Goal: Transaction & Acquisition: Purchase product/service

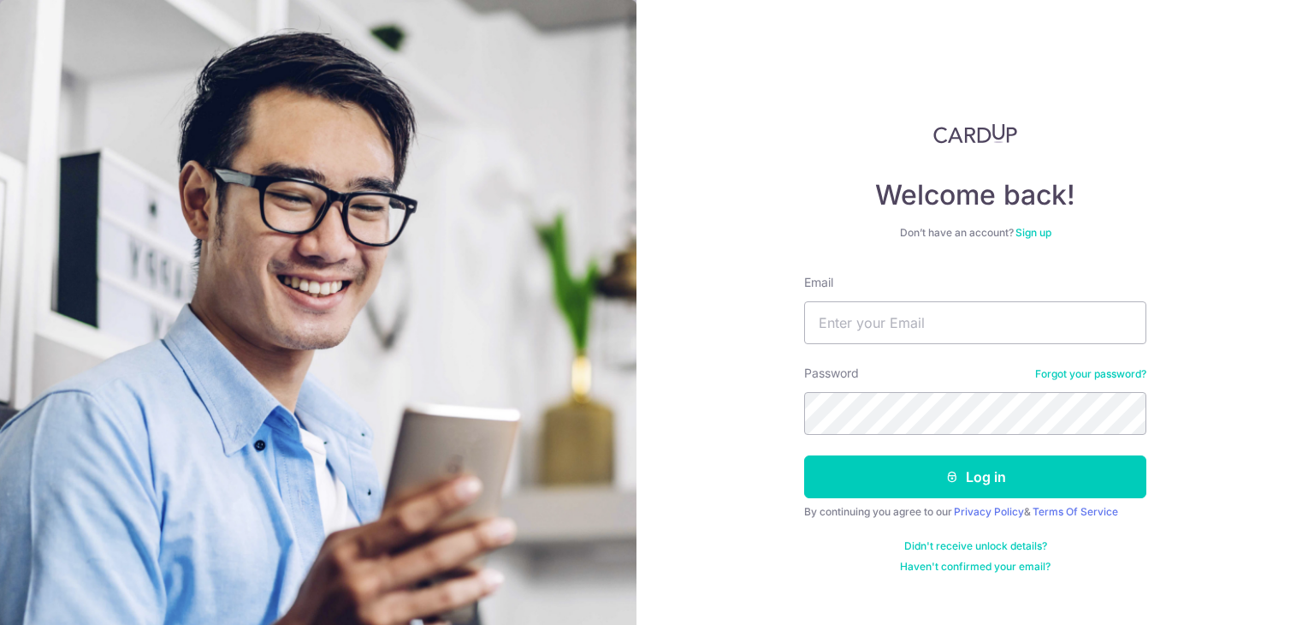
click at [883, 323] on input "Email" at bounding box center [975, 322] width 342 height 43
type input "[PERSON_NAME][EMAIL_ADDRESS][DOMAIN_NAME]"
click at [702, 419] on div "Welcome back! Don’t have an account? Sign up Email herman.lxl@gmail.com Passwor…" at bounding box center [976, 312] width 678 height 625
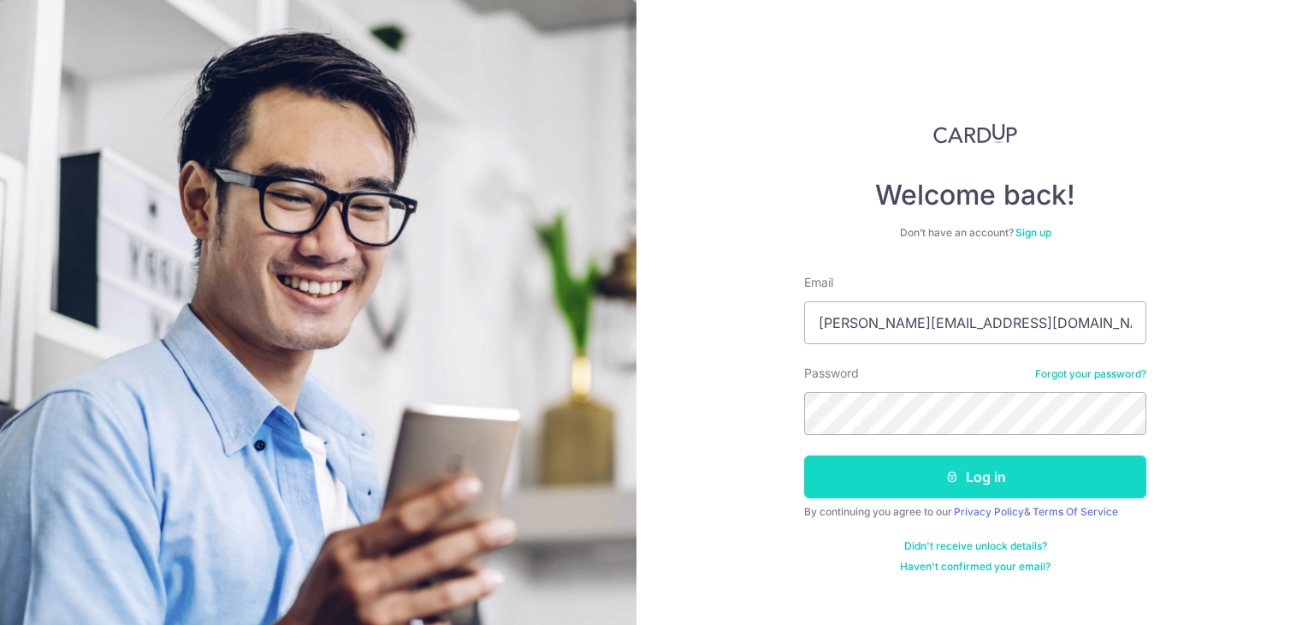
click at [951, 477] on icon "submit" at bounding box center [952, 477] width 14 height 14
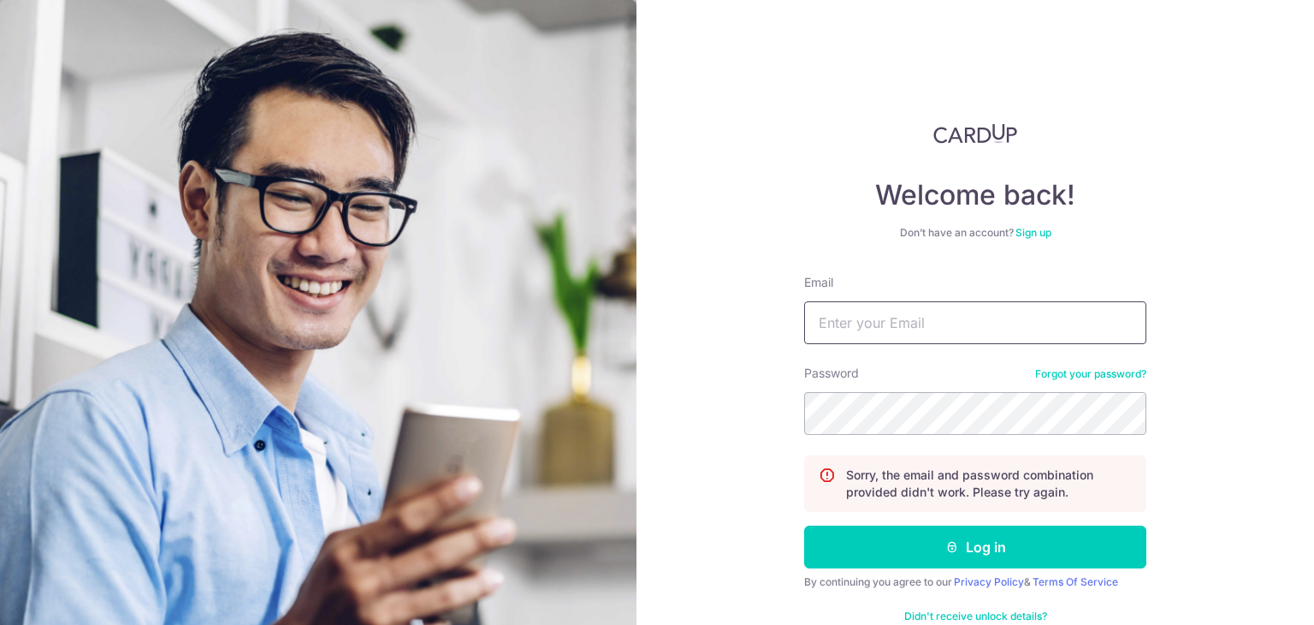
click at [944, 327] on input "Email" at bounding box center [975, 322] width 342 height 43
type input "[PERSON_NAME][EMAIL_ADDRESS][DOMAIN_NAME]"
click at [804, 525] on button "Log in" at bounding box center [975, 546] width 342 height 43
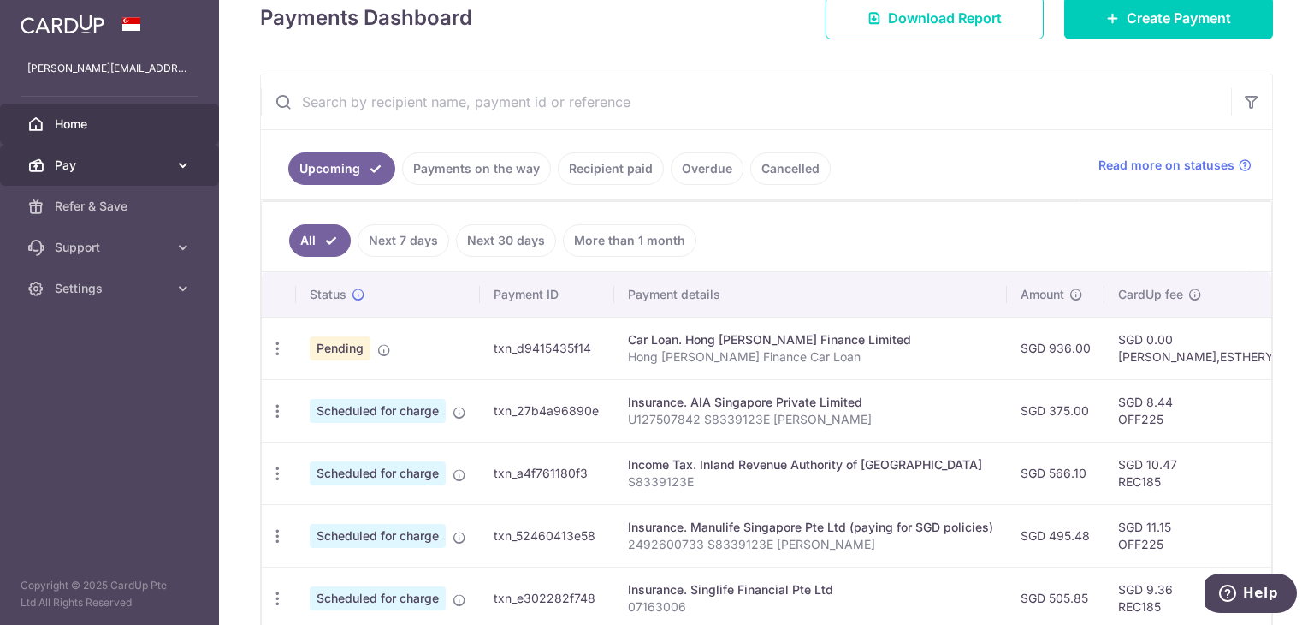
click at [159, 169] on span "Pay" at bounding box center [111, 165] width 113 height 17
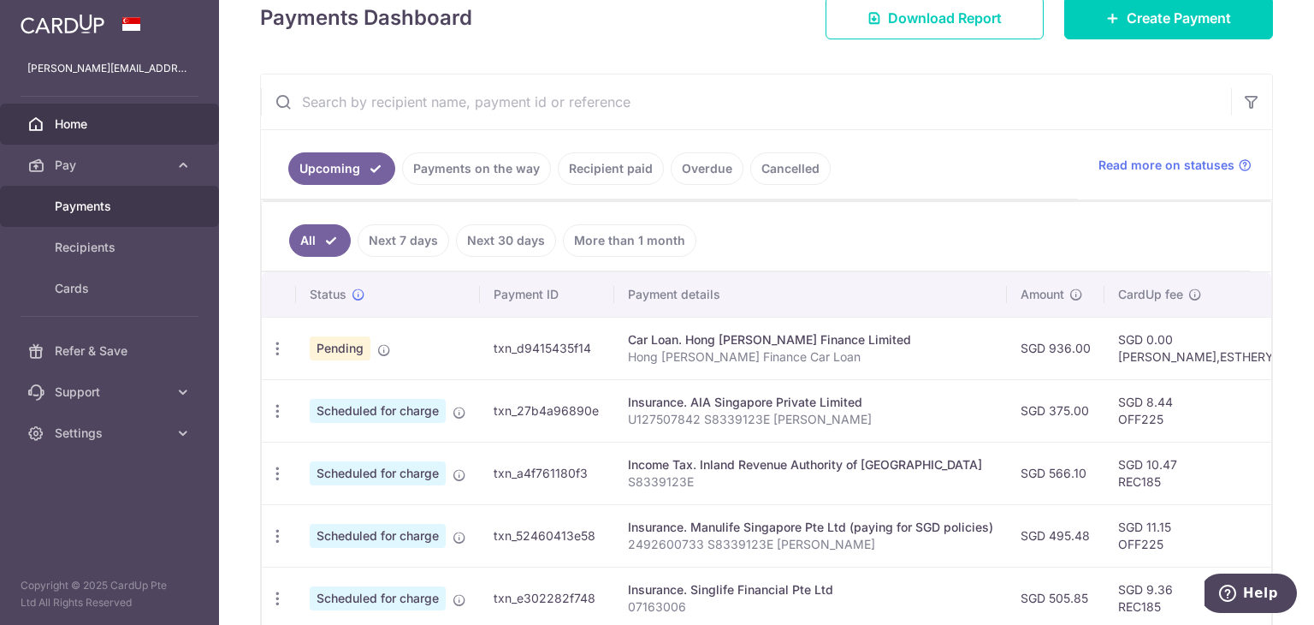
click at [112, 207] on span "Payments" at bounding box center [111, 206] width 113 height 17
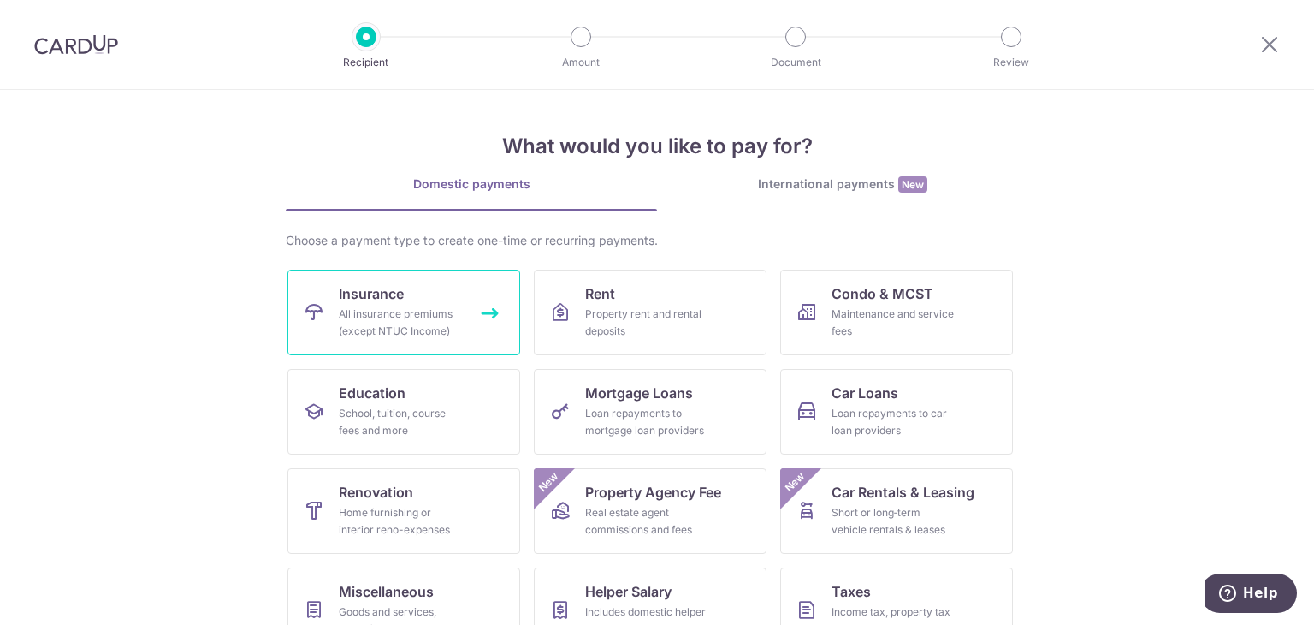
click at [425, 331] on div "All insurance premiums (except NTUC Income)" at bounding box center [400, 322] width 123 height 34
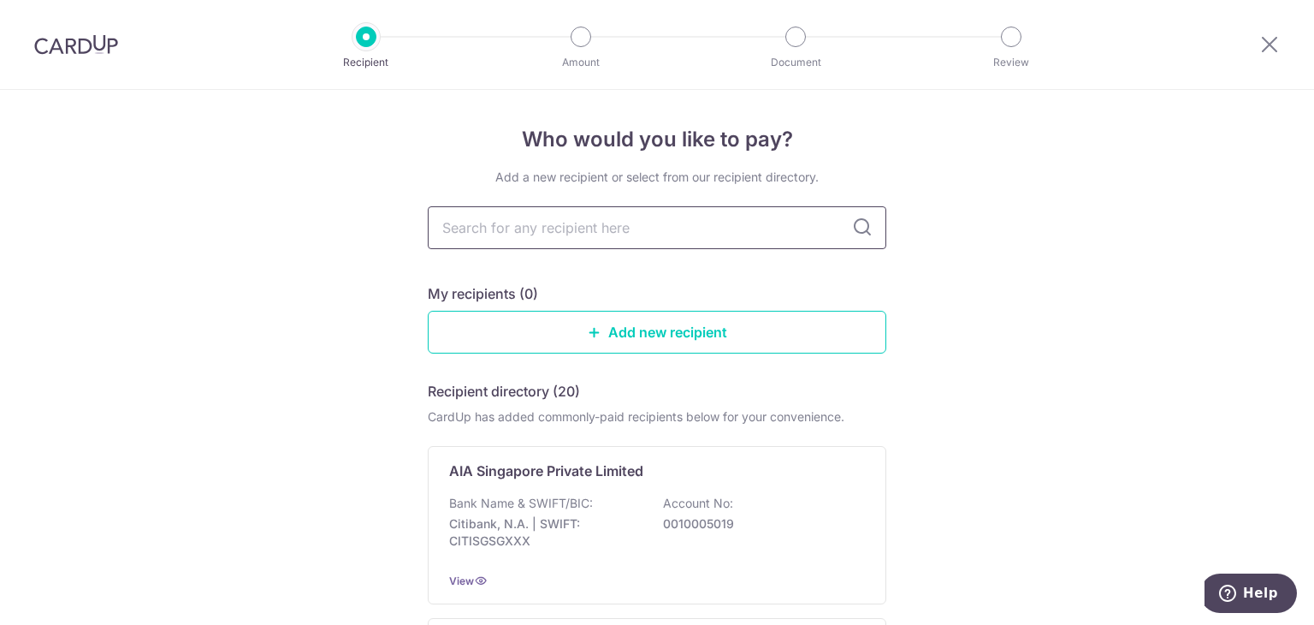
click at [725, 211] on input "text" at bounding box center [657, 227] width 459 height 43
type input "sin"
type input "singapore life"
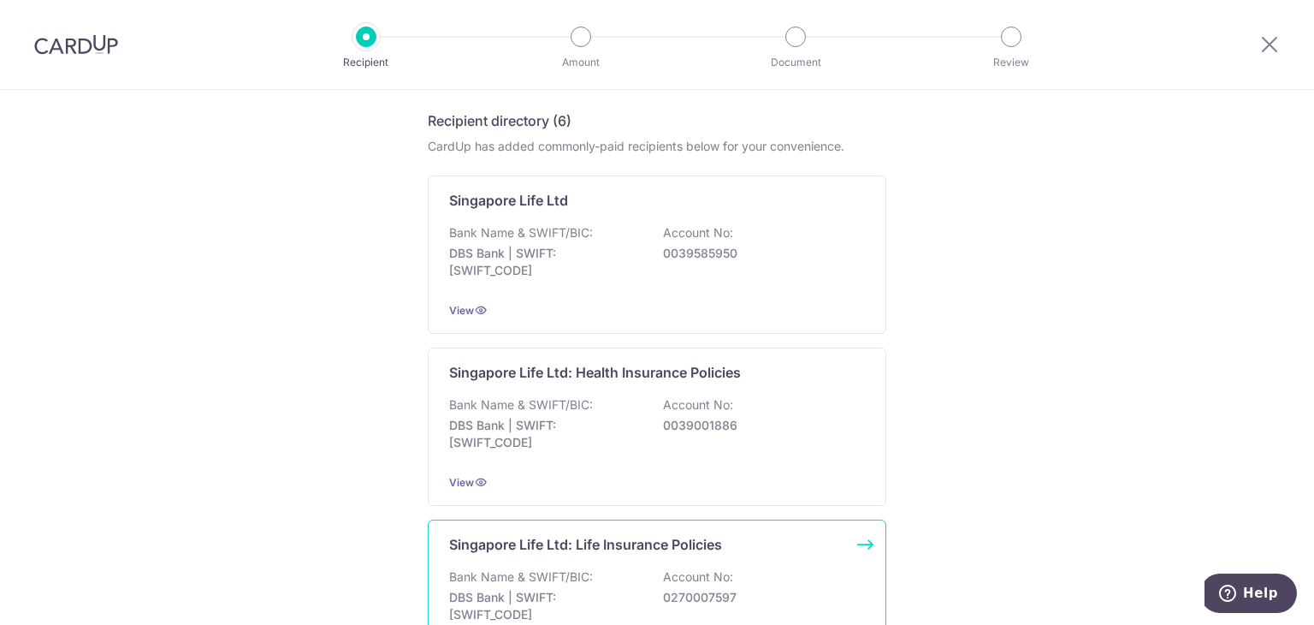
scroll to position [171, 0]
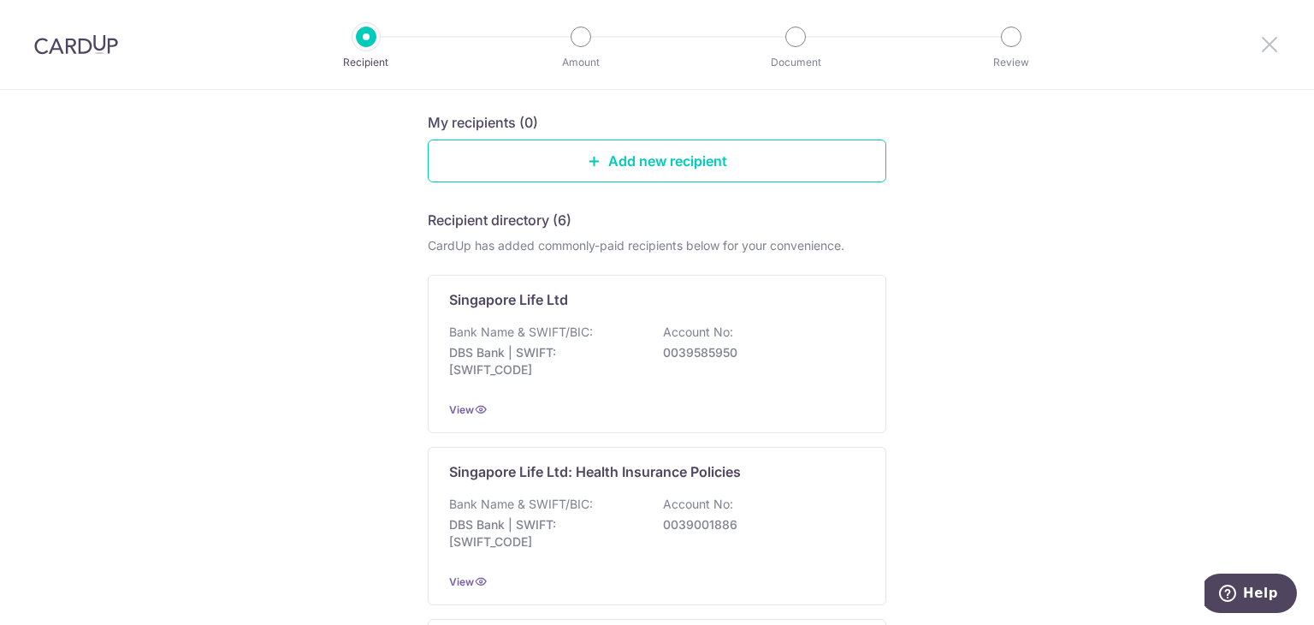
click at [1277, 44] on icon at bounding box center [1269, 43] width 21 height 21
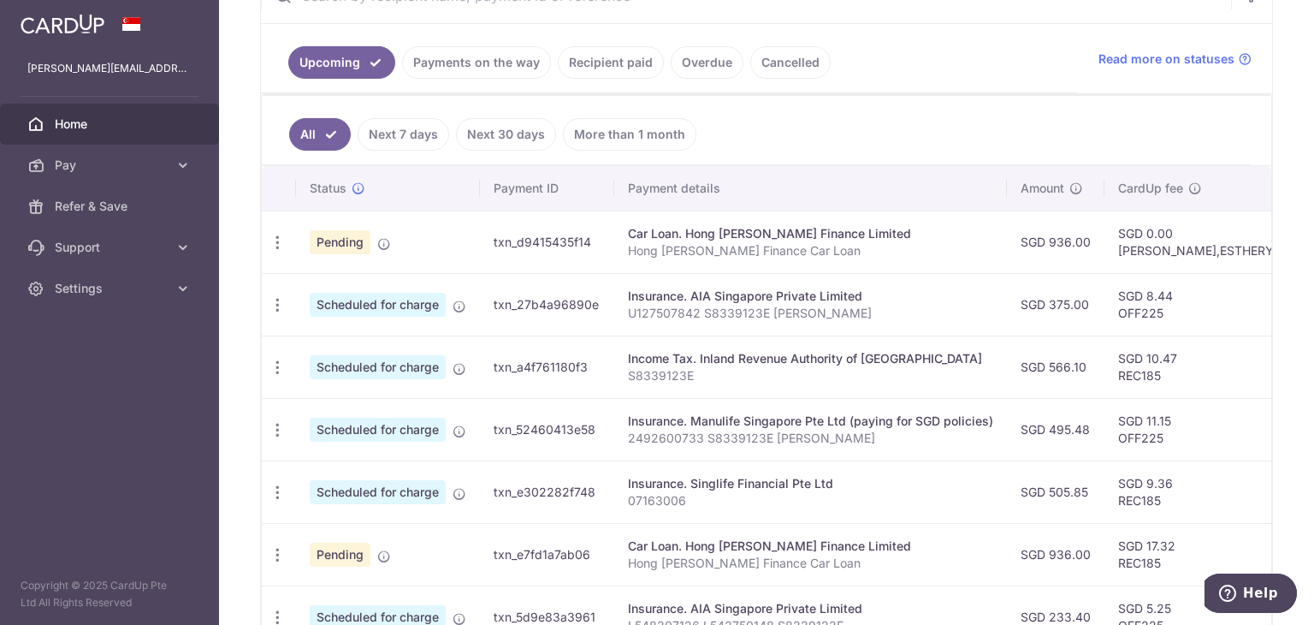
scroll to position [428, 0]
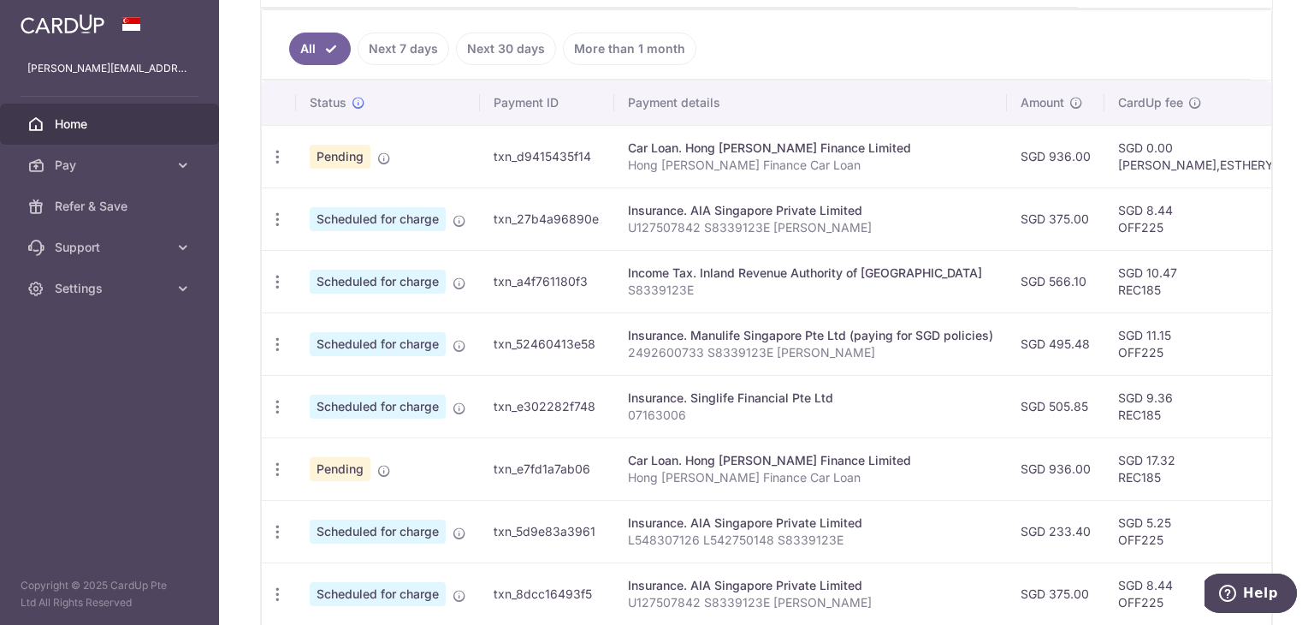
click at [404, 50] on link "Next 7 days" at bounding box center [404, 49] width 92 height 33
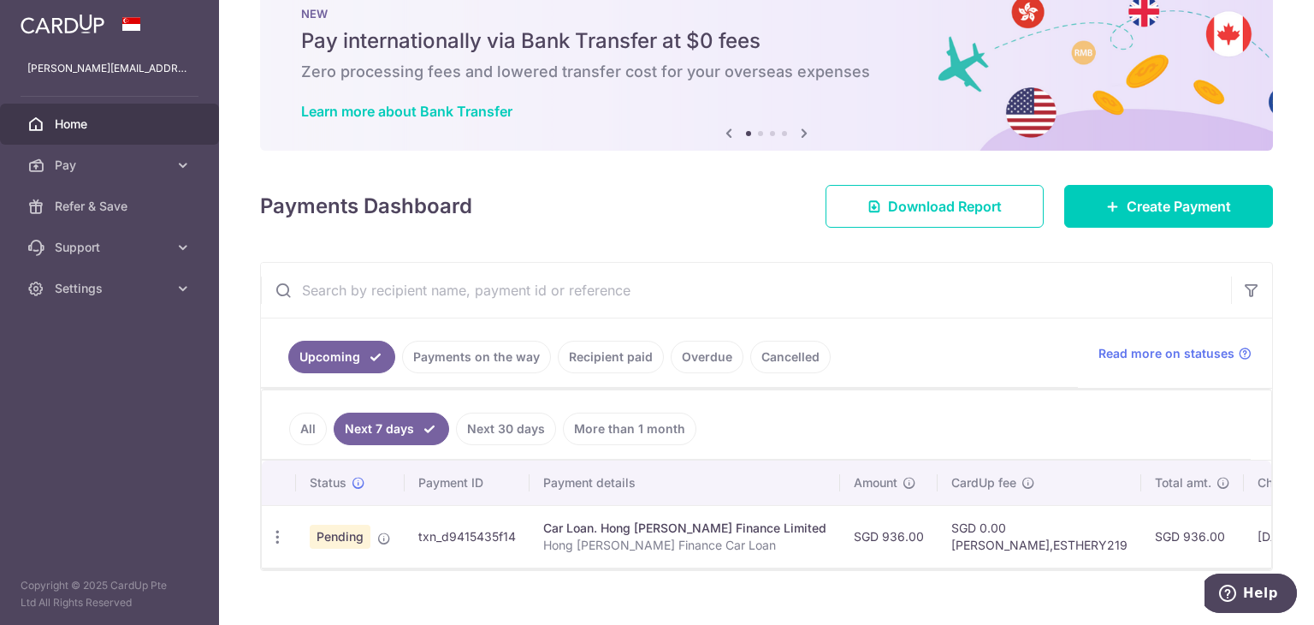
scroll to position [80, 0]
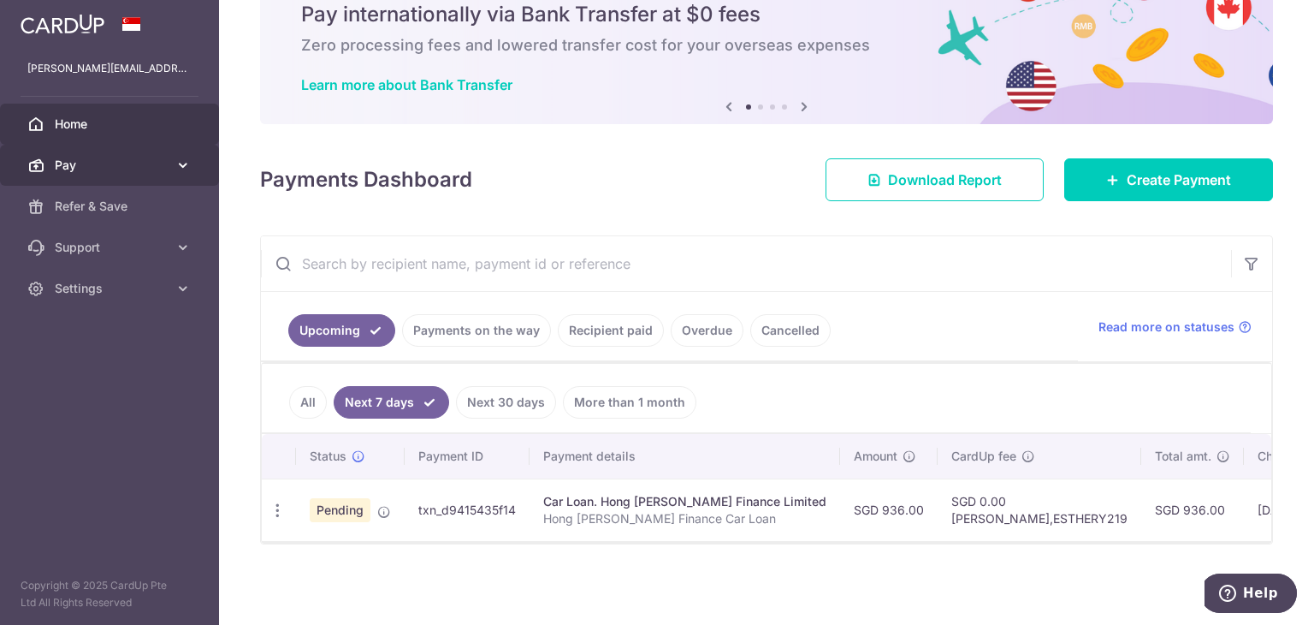
click at [114, 169] on span "Pay" at bounding box center [111, 165] width 113 height 17
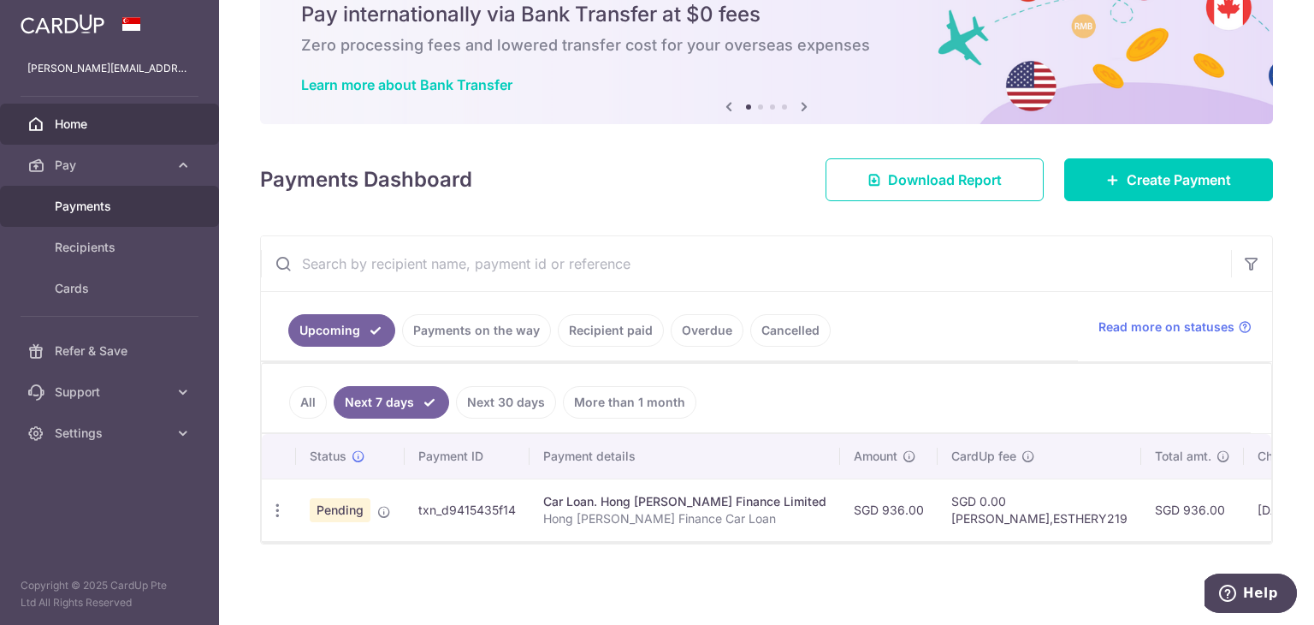
click at [113, 210] on span "Payments" at bounding box center [111, 206] width 113 height 17
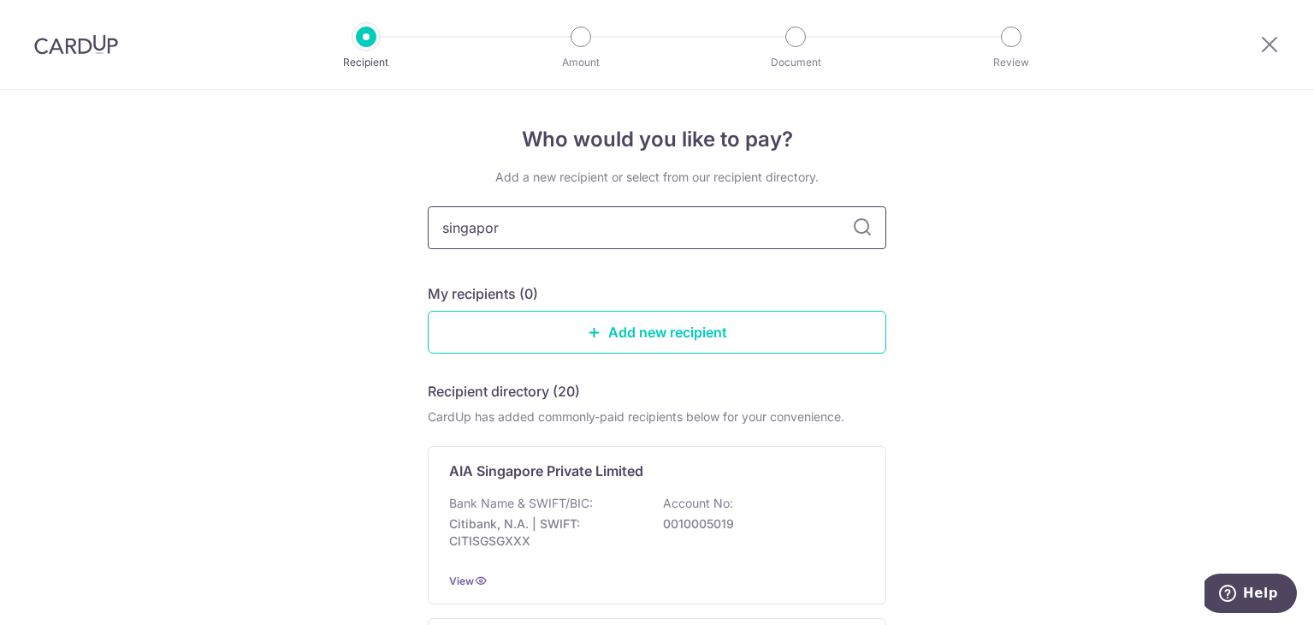
type input "singapore"
type input "singapore life"
click at [691, 494] on p "Account No:" at bounding box center [698, 502] width 70 height 17
type input "singapore"
type input "singapore life"
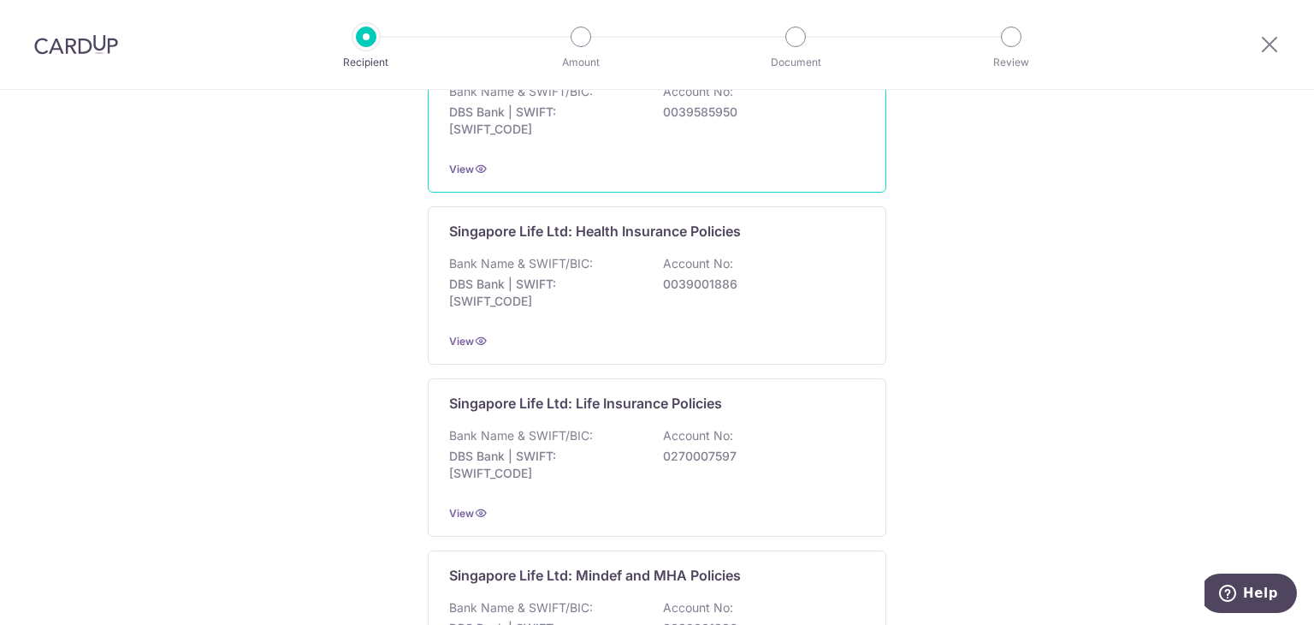
scroll to position [428, 0]
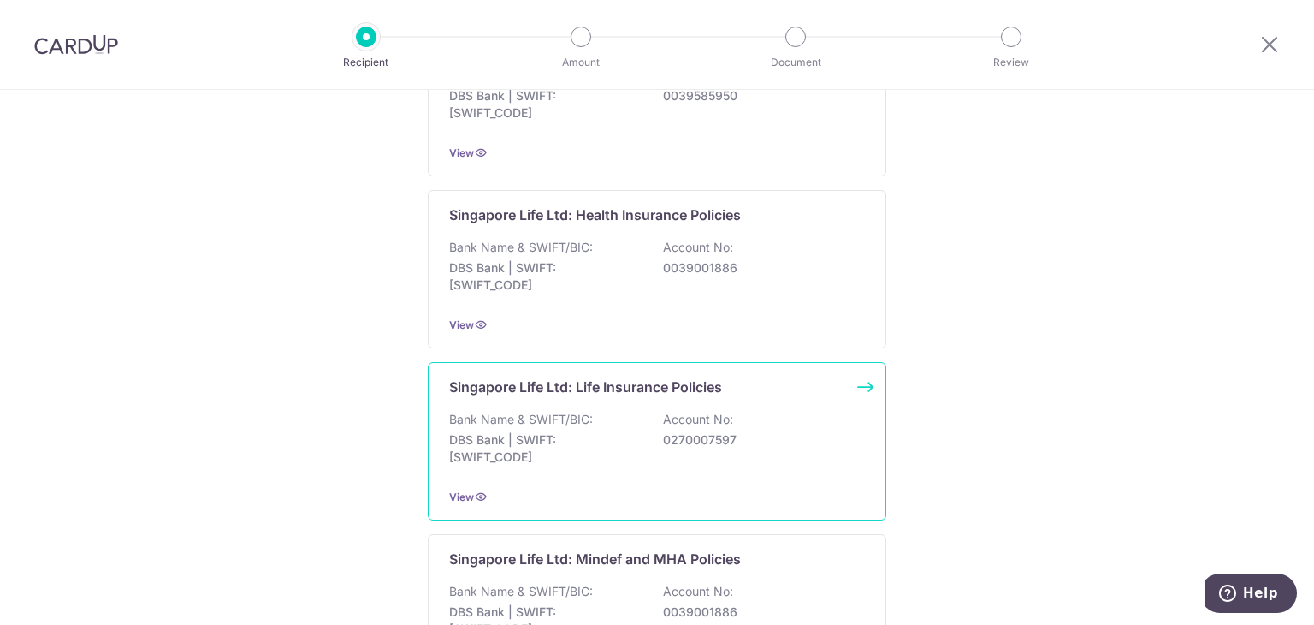
click at [571, 402] on div "Singapore Life Ltd: Life Insurance Policies Bank Name & SWIFT/BIC: DBS Bank | S…" at bounding box center [657, 441] width 459 height 158
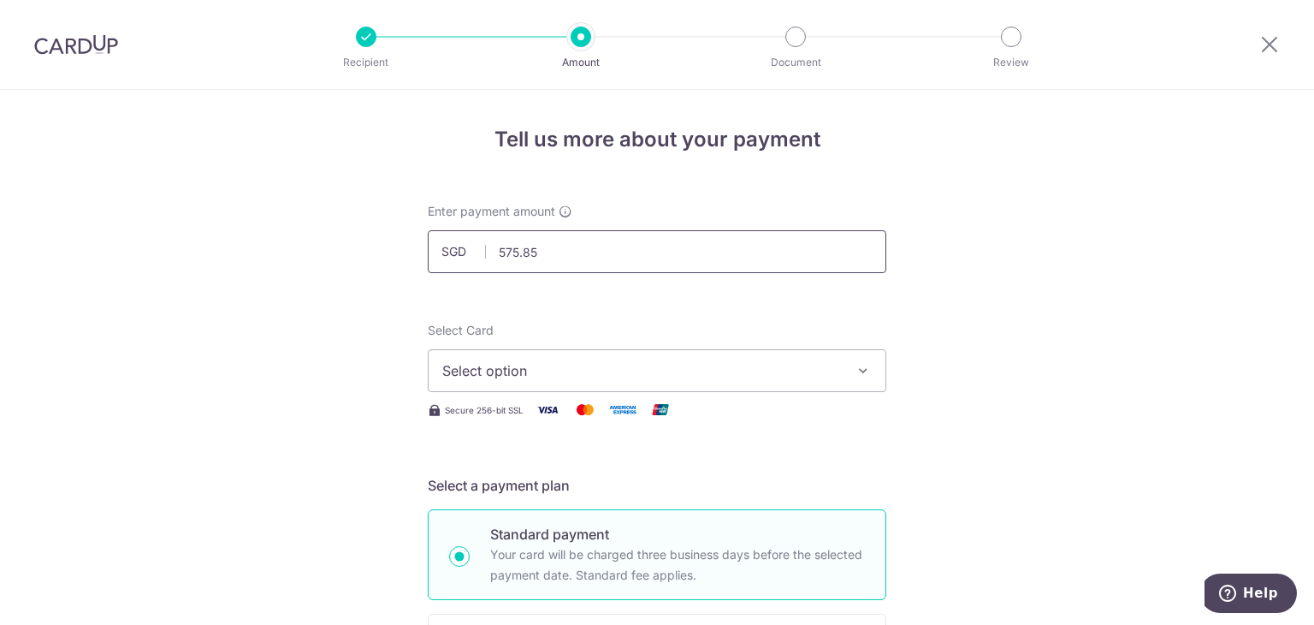
drag, startPoint x: 543, startPoint y: 252, endPoint x: 477, endPoint y: 238, distance: 68.1
click at [477, 238] on input "575.85" at bounding box center [657, 251] width 459 height 43
type input "505.85"
click at [513, 380] on span "Select option" at bounding box center [641, 370] width 399 height 21
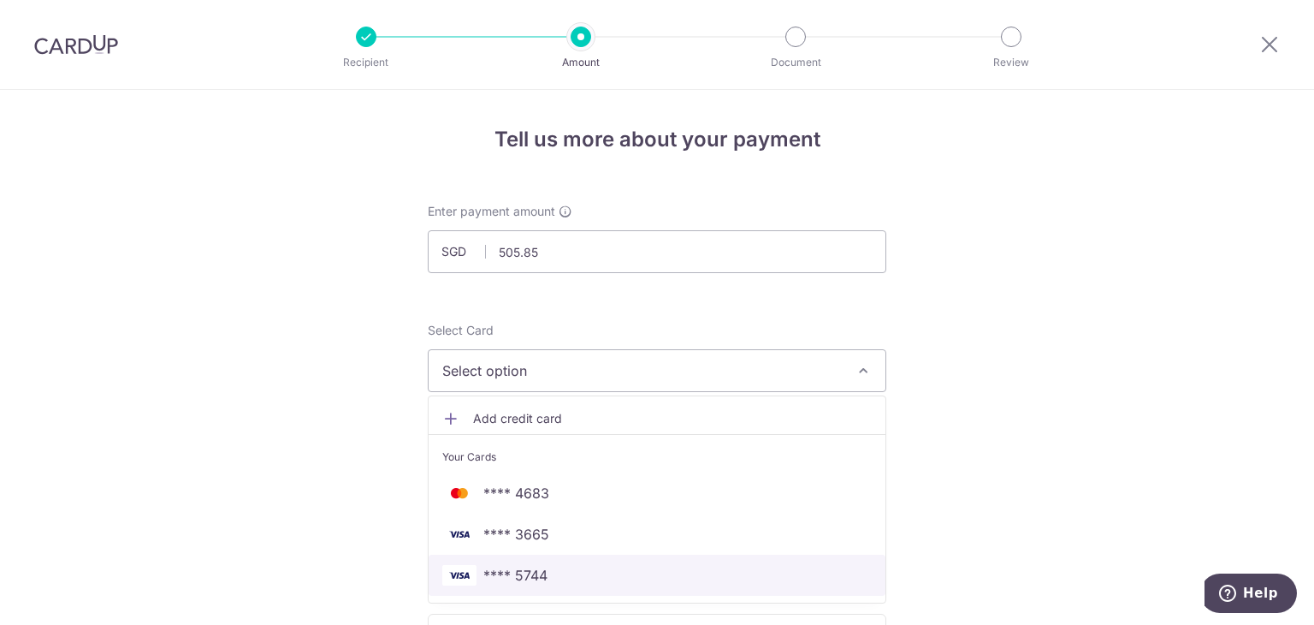
click at [506, 569] on span "**** 5744" at bounding box center [515, 575] width 64 height 21
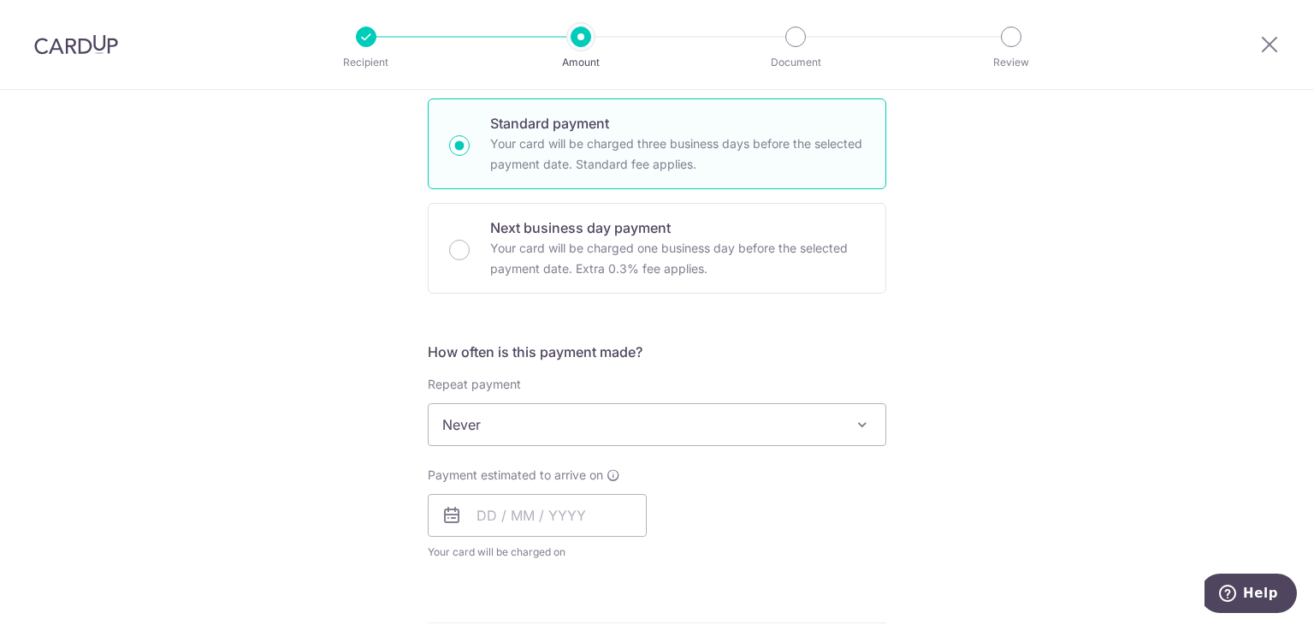
scroll to position [599, 0]
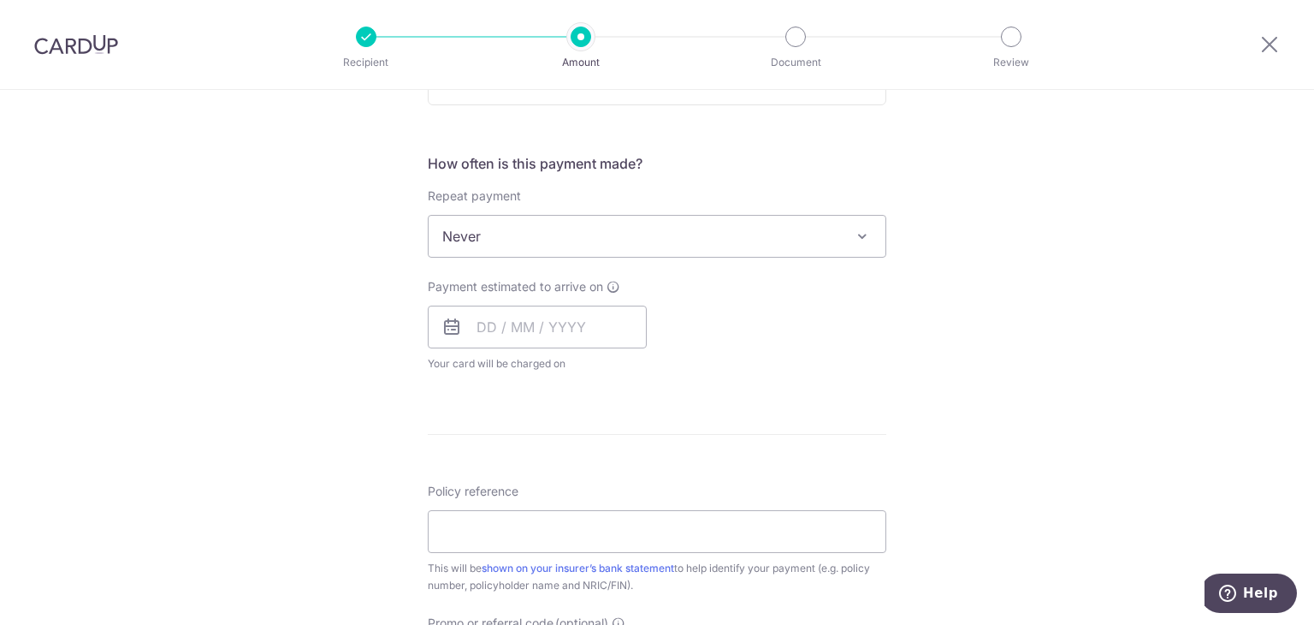
click at [514, 240] on span "Never" at bounding box center [657, 236] width 457 height 41
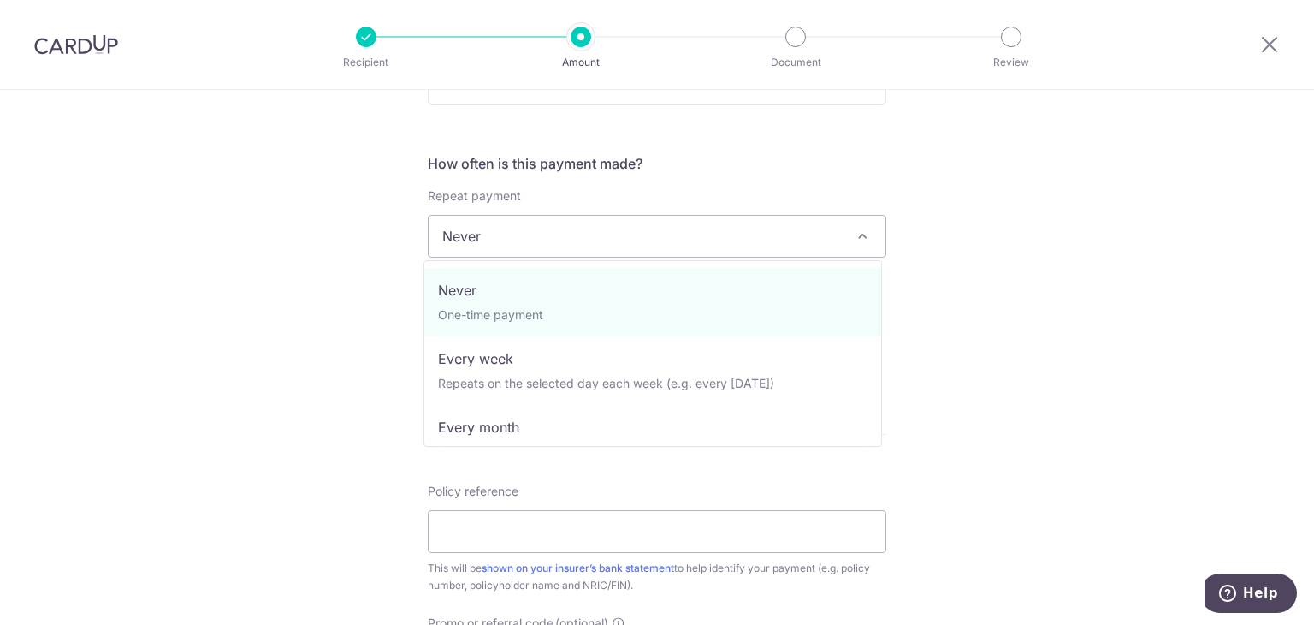
click at [514, 240] on span "Never" at bounding box center [657, 236] width 457 height 41
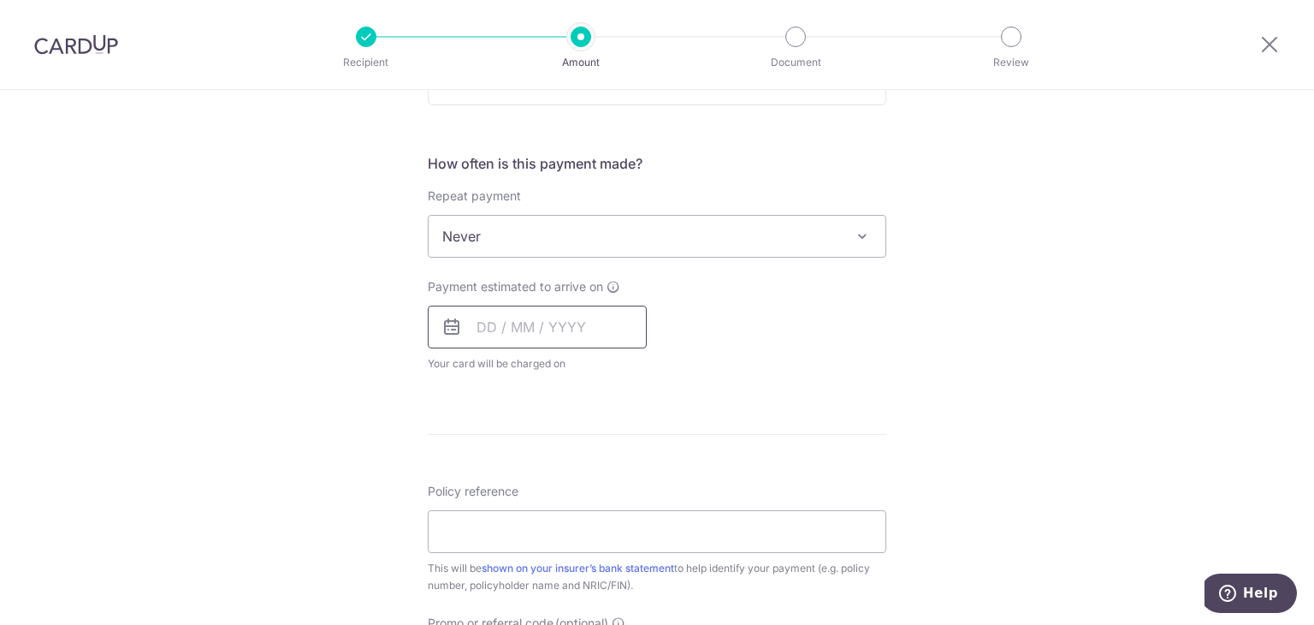
click at [493, 334] on input "text" at bounding box center [537, 326] width 219 height 43
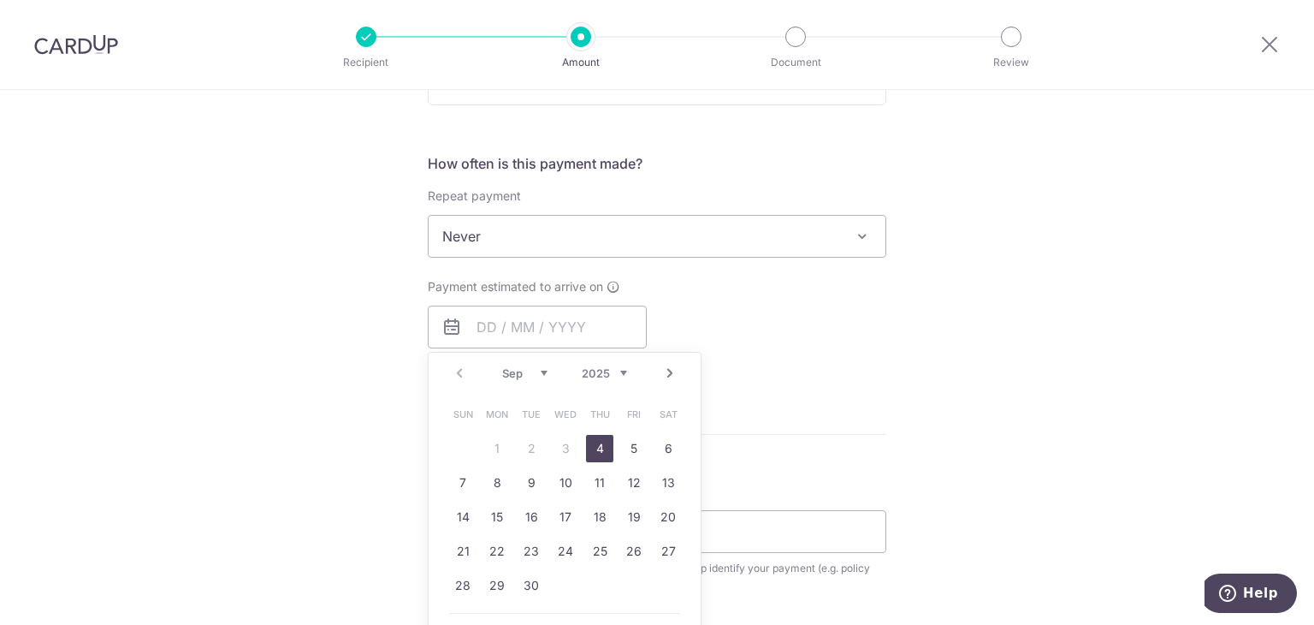
drag, startPoint x: 591, startPoint y: 452, endPoint x: 805, endPoint y: 454, distance: 213.9
click at [591, 452] on link "4" at bounding box center [599, 448] width 27 height 27
type input "[DATE]"
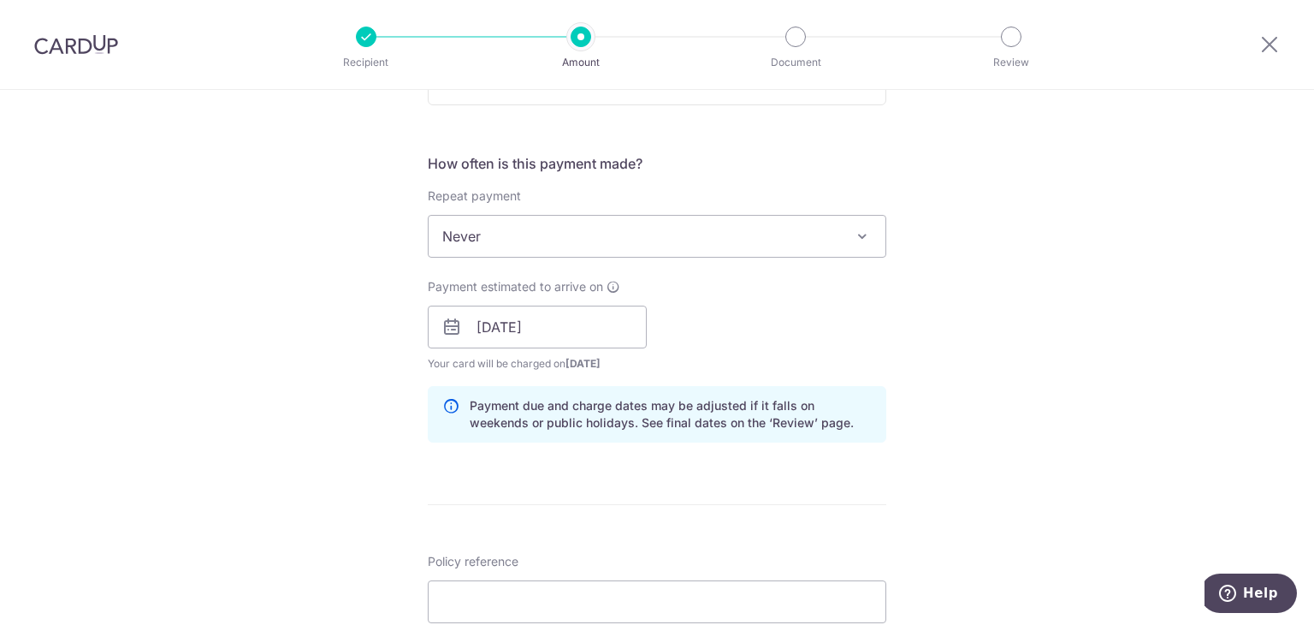
click at [806, 454] on form "Enter payment amount SGD 505.85 505.85 Select Card **** 5744 Add credit card Yo…" at bounding box center [657, 316] width 459 height 1424
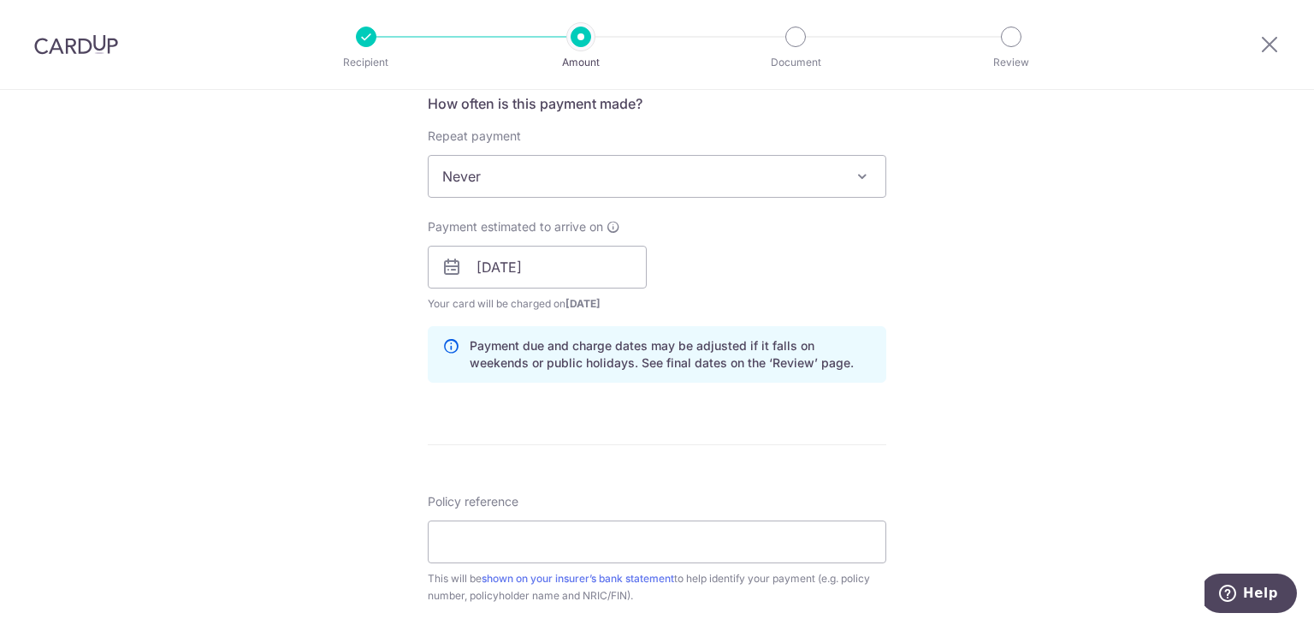
scroll to position [684, 0]
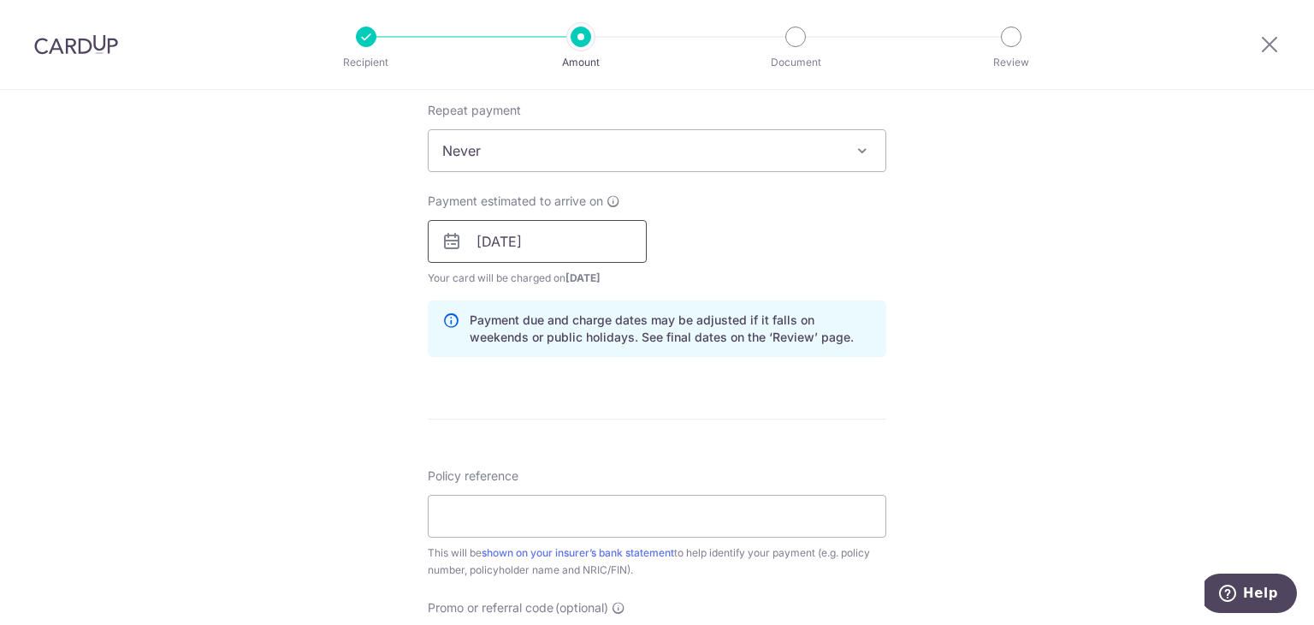
click at [605, 240] on input "[DATE]" at bounding box center [537, 241] width 219 height 43
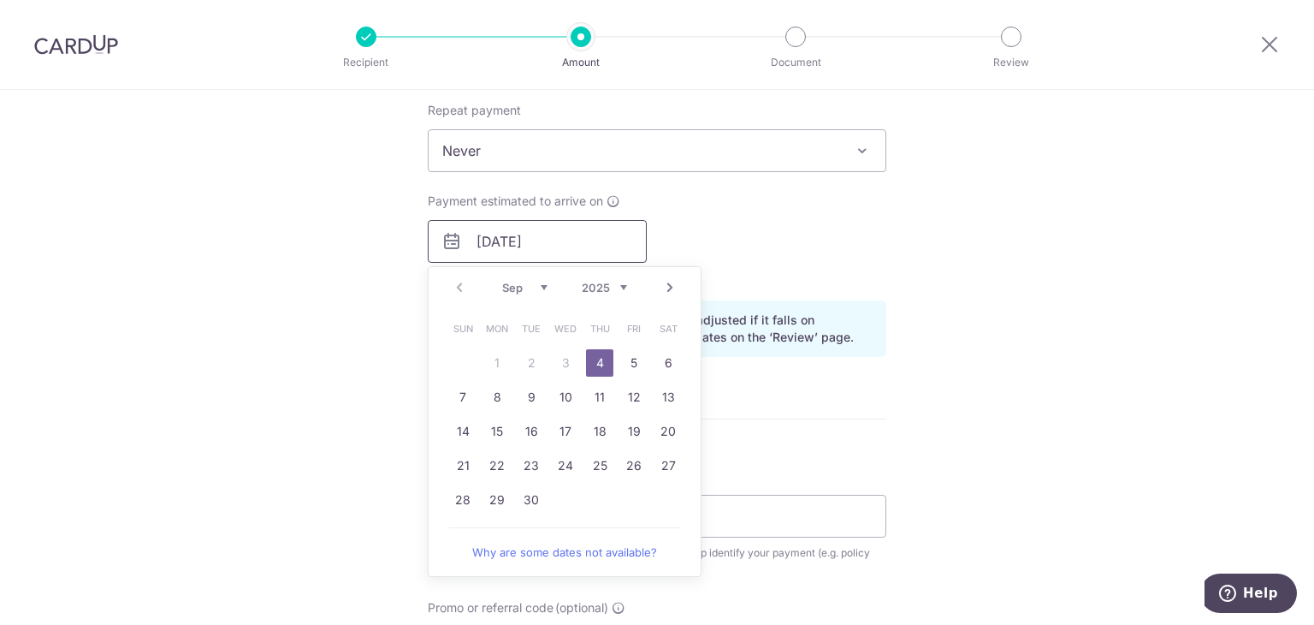
click at [605, 240] on input "[DATE]" at bounding box center [537, 241] width 219 height 43
click at [1154, 290] on div "Tell us more about your payment Enter payment amount SGD 505.85 505.85 Select C…" at bounding box center [657, 214] width 1314 height 1618
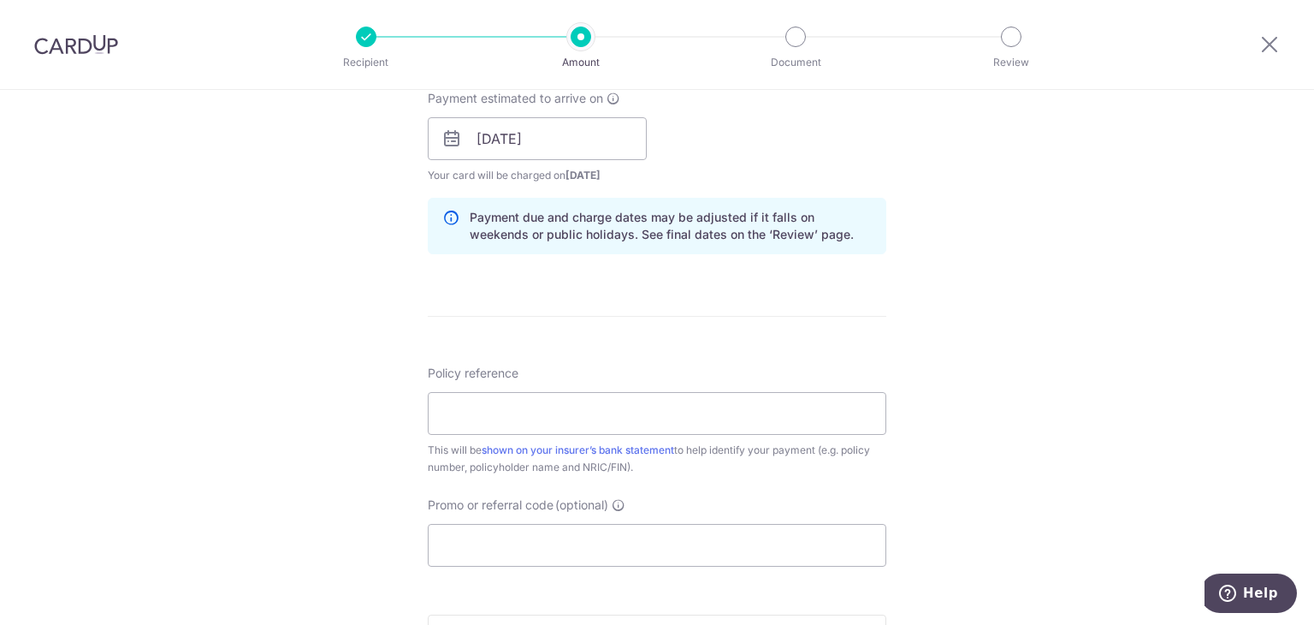
scroll to position [941, 0]
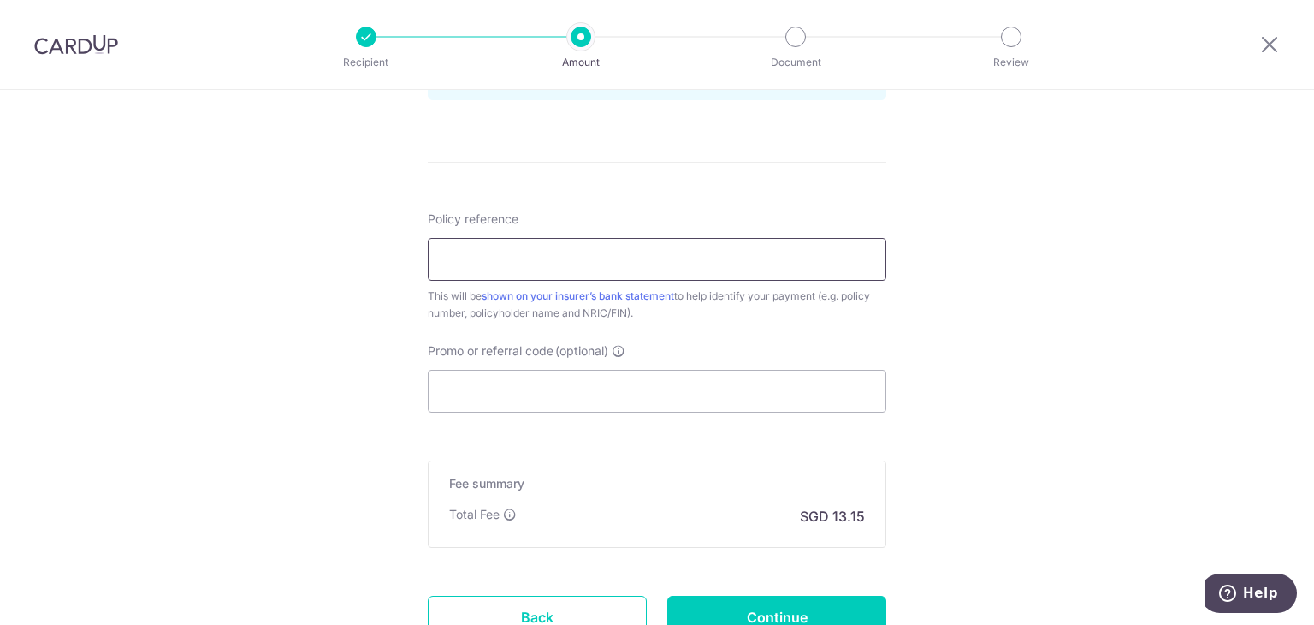
click at [812, 261] on input "Policy reference" at bounding box center [657, 259] width 459 height 43
type input "07163006"
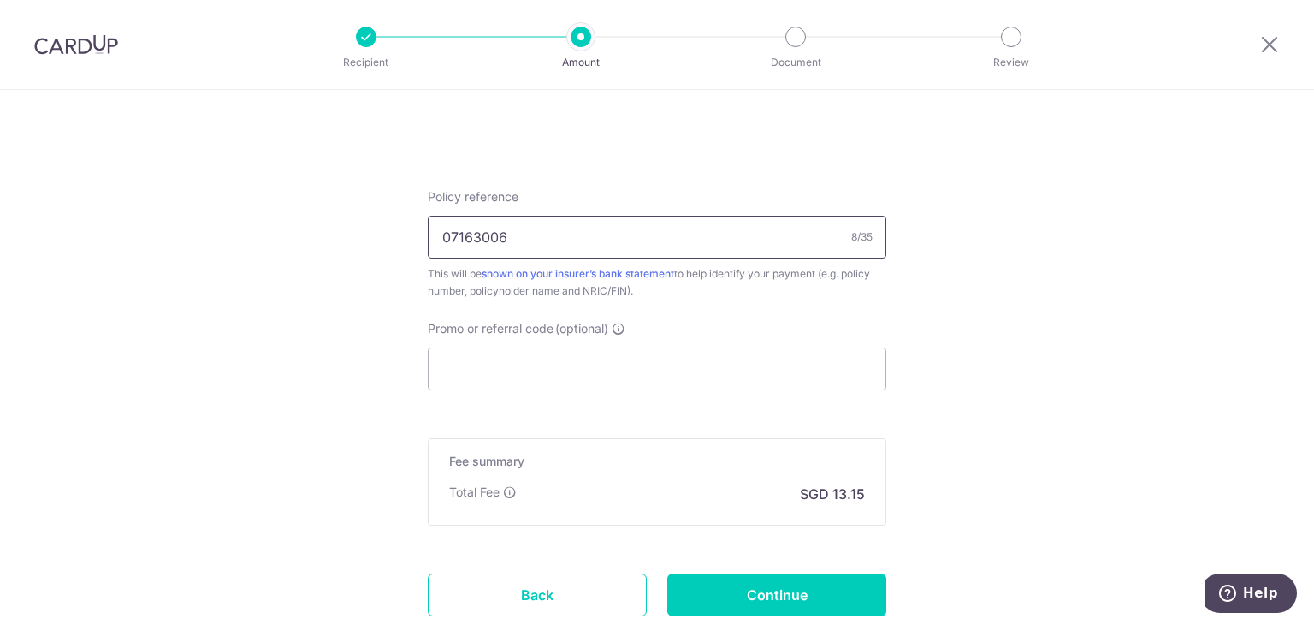
scroll to position [1081, 0]
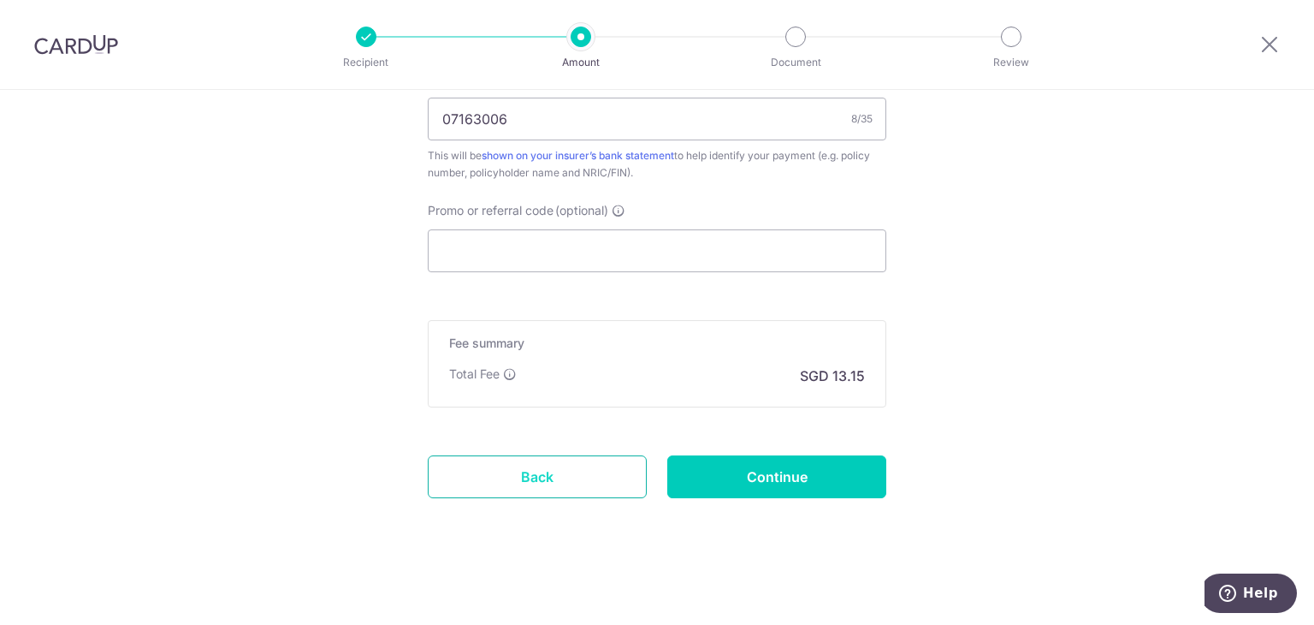
click at [473, 473] on link "Back" at bounding box center [537, 476] width 219 height 43
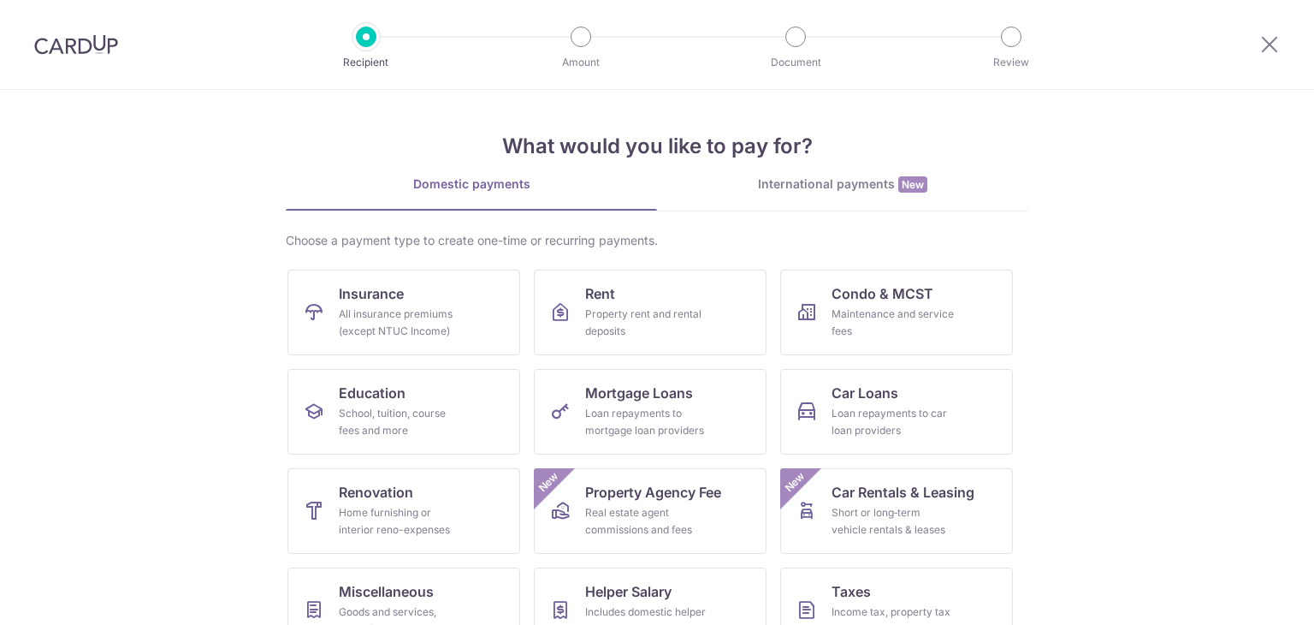
click at [41, 56] on div at bounding box center [76, 44] width 152 height 89
click at [1278, 31] on div at bounding box center [1269, 44] width 89 height 89
click at [1272, 39] on icon at bounding box center [1269, 43] width 21 height 21
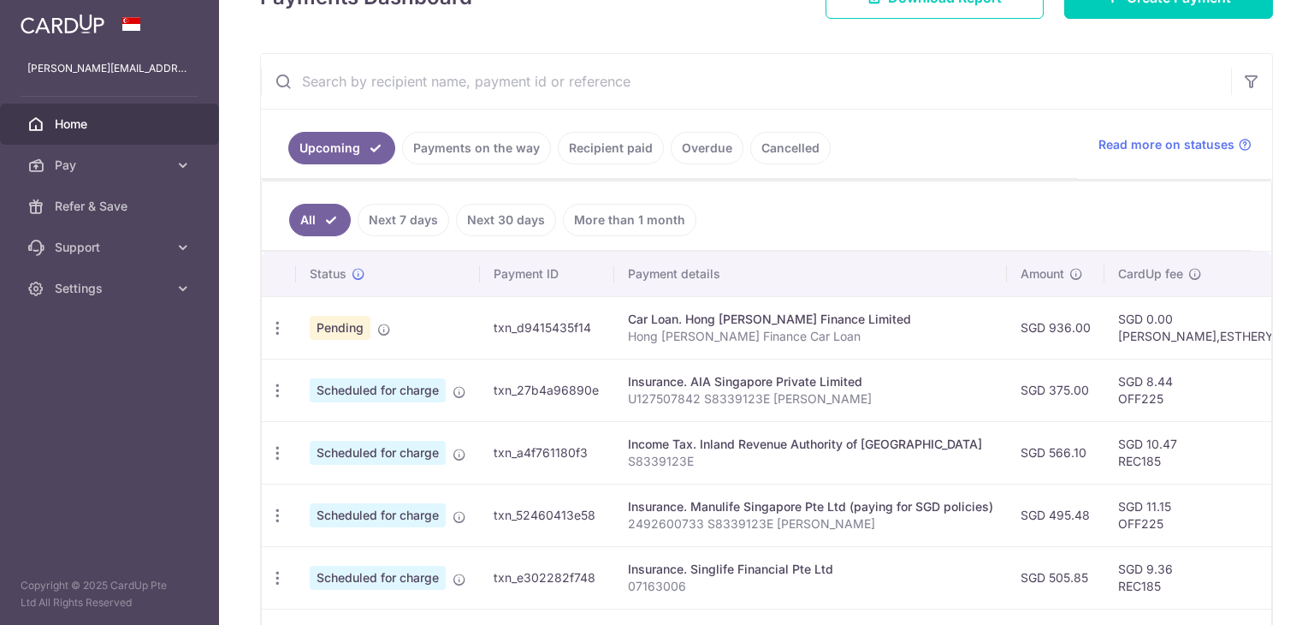
click at [583, 141] on link "Recipient paid" at bounding box center [611, 148] width 106 height 33
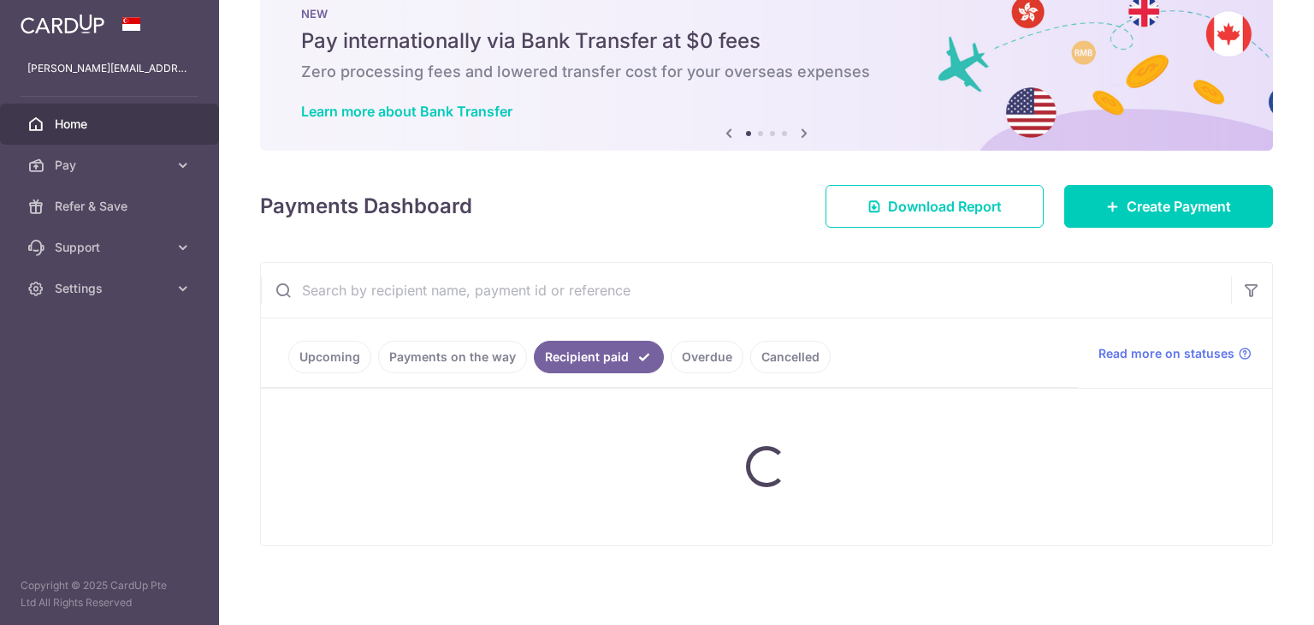
scroll to position [116, 0]
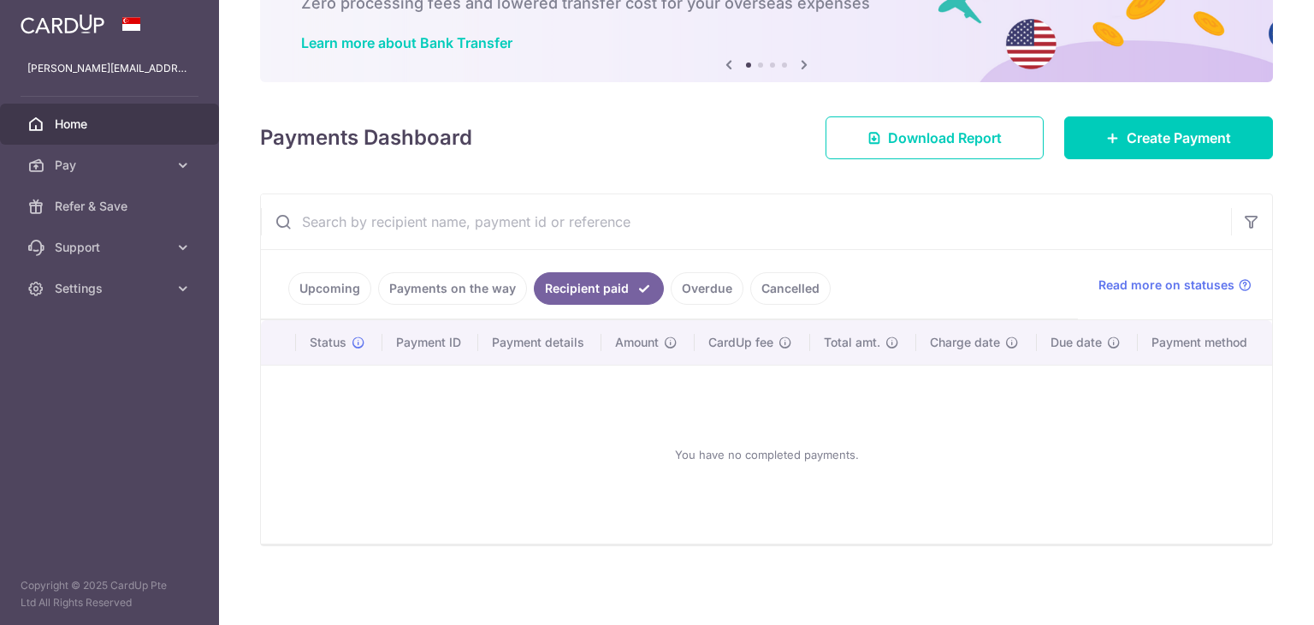
click at [470, 293] on link "Payments on the way" at bounding box center [452, 288] width 149 height 33
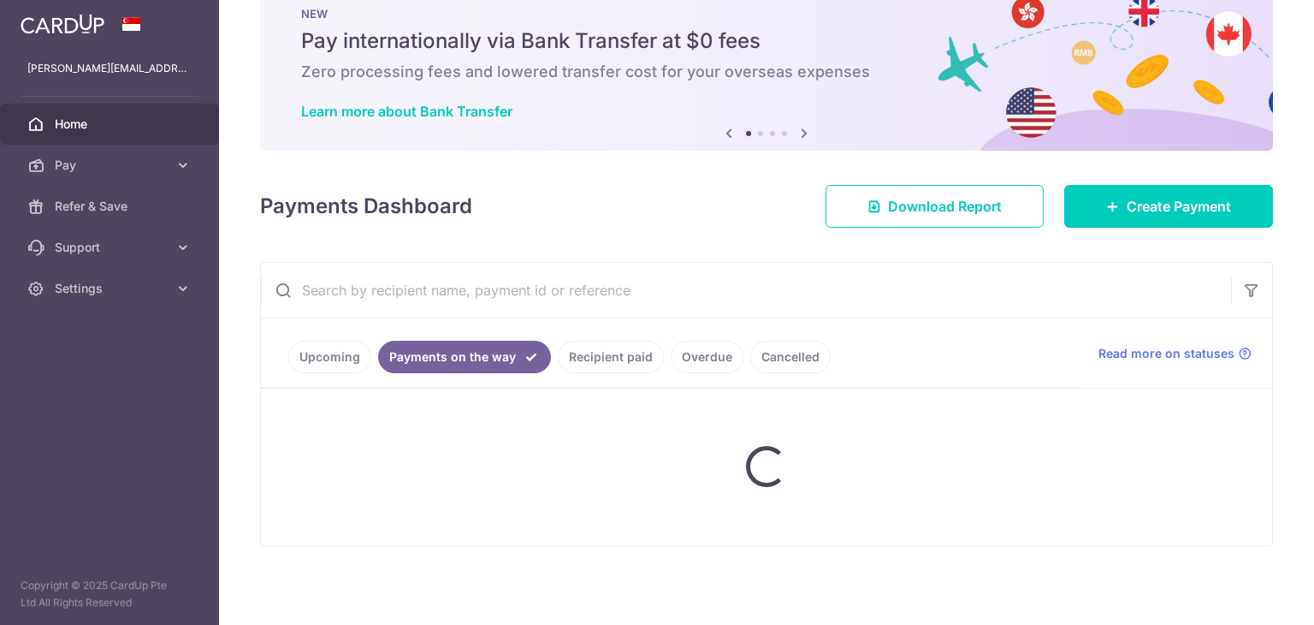
scroll to position [9, 0]
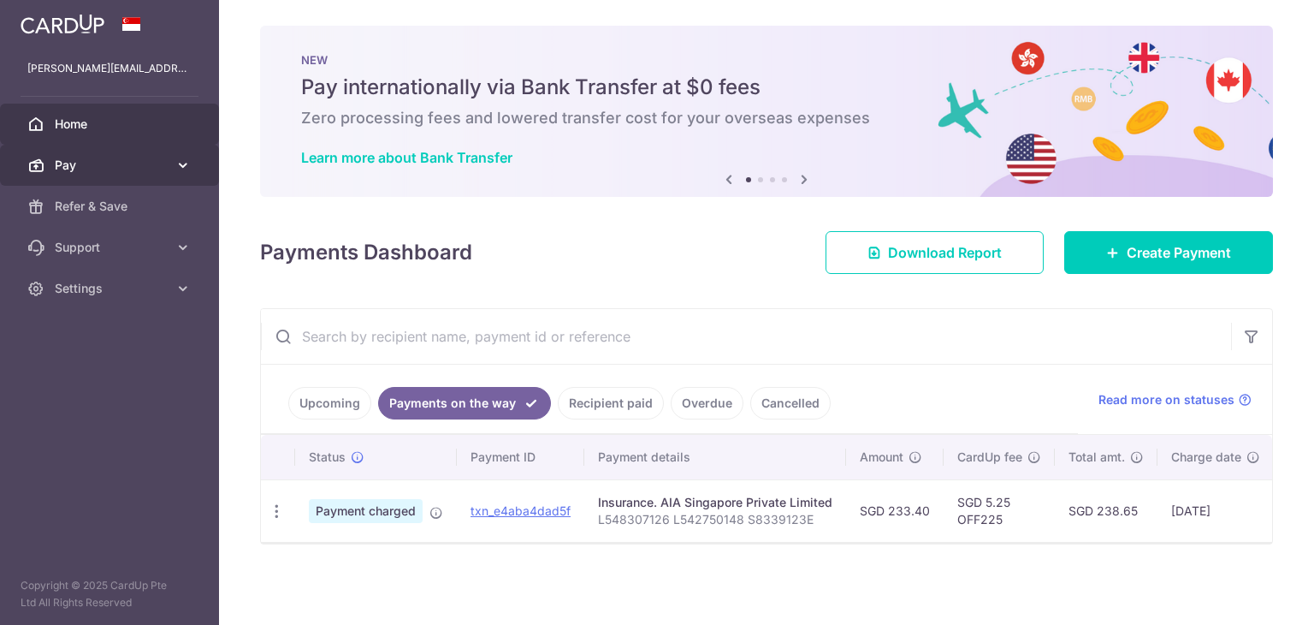
click at [76, 175] on link "Pay" at bounding box center [109, 165] width 219 height 41
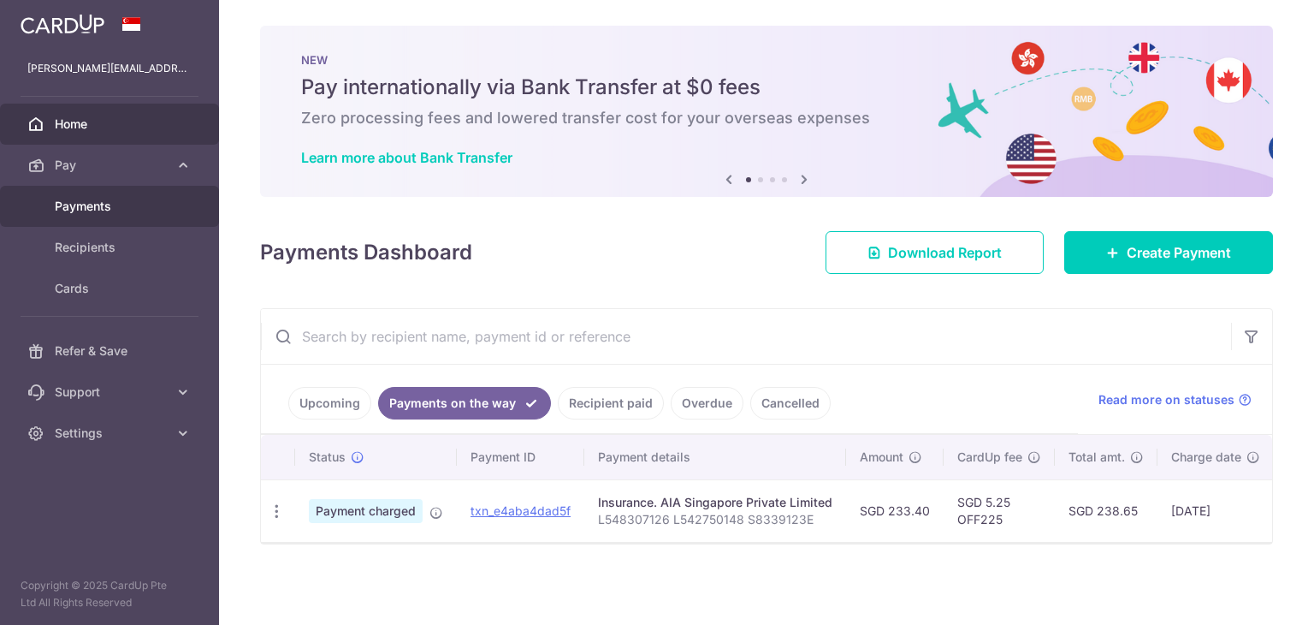
click at [88, 206] on span "Payments" at bounding box center [111, 206] width 113 height 17
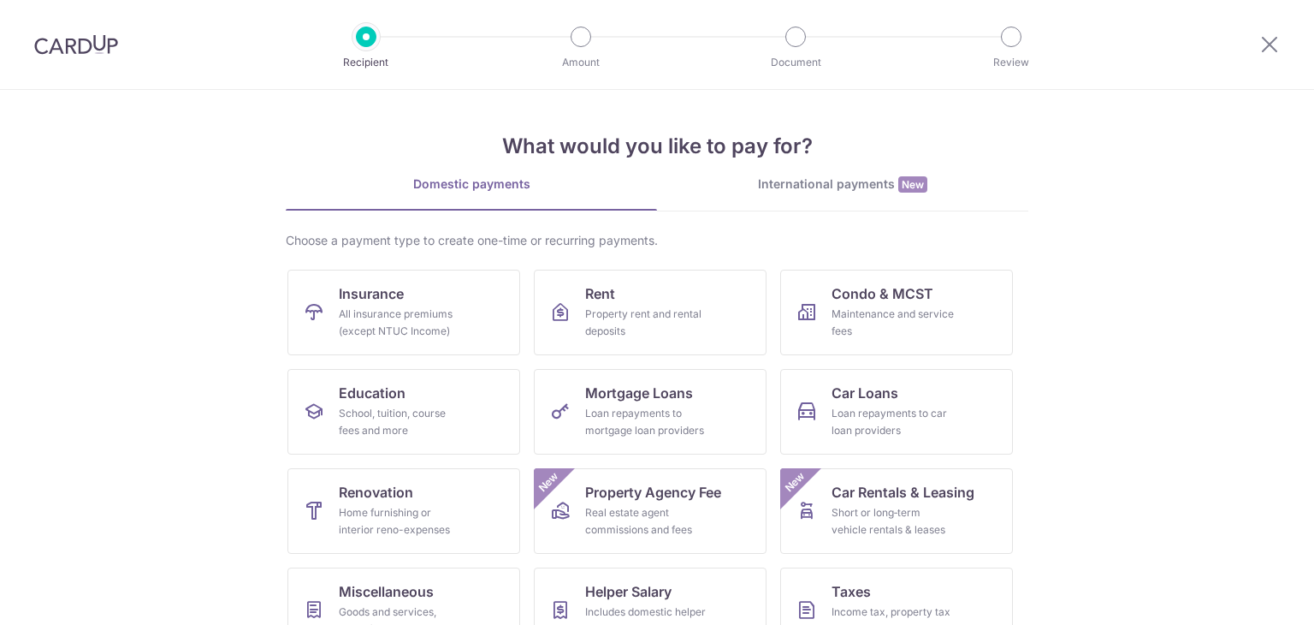
click at [352, 311] on div "All insurance premiums (except NTUC Income)" at bounding box center [400, 322] width 123 height 34
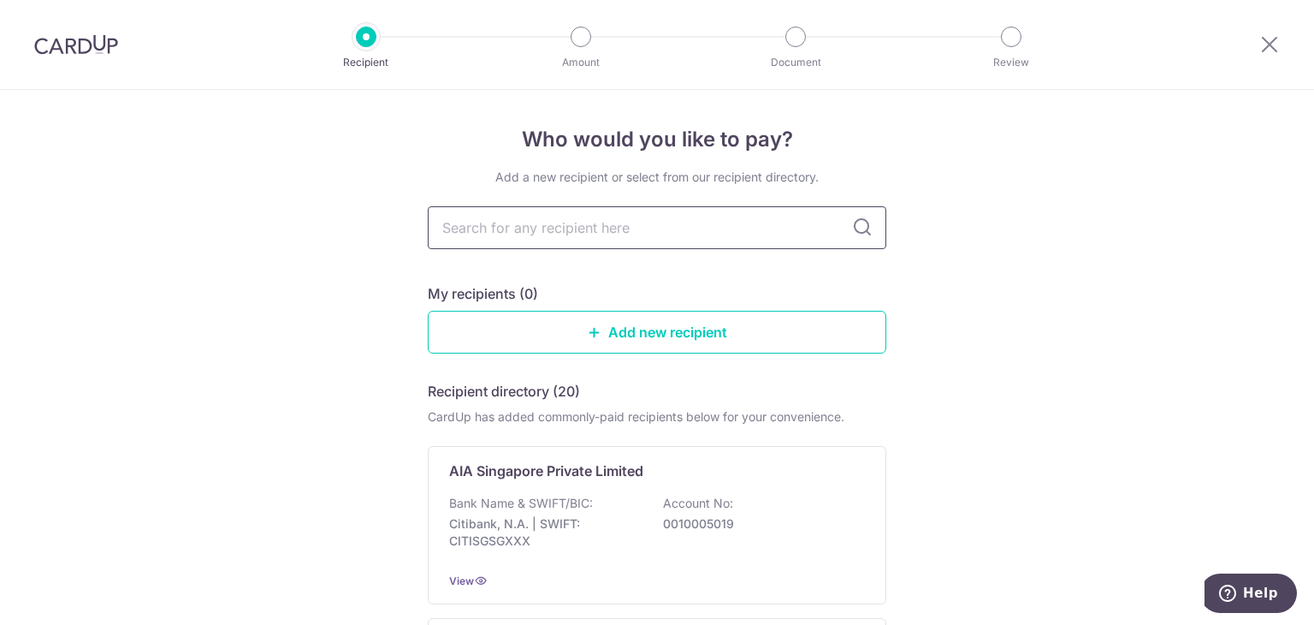
click at [510, 236] on input "text" at bounding box center [657, 227] width 459 height 43
type input "singapore life"
click at [862, 222] on icon at bounding box center [862, 227] width 21 height 21
click at [845, 239] on input "singapore life" at bounding box center [657, 227] width 459 height 43
click at [862, 224] on icon at bounding box center [862, 227] width 21 height 21
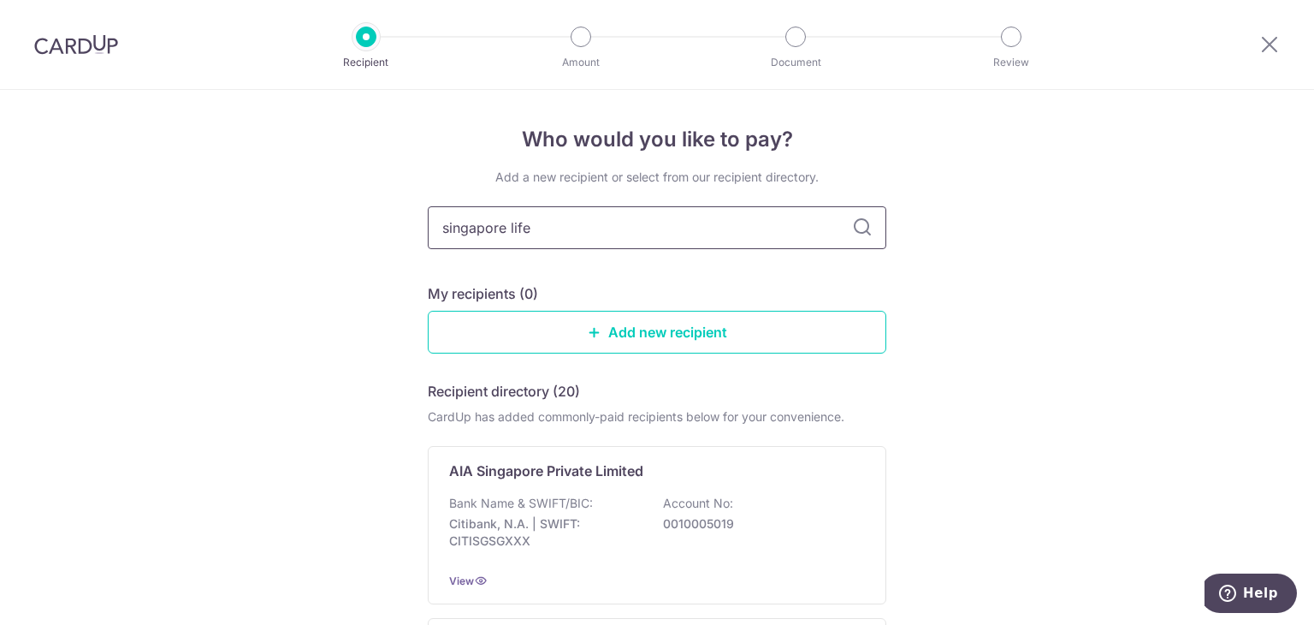
click at [841, 233] on input "singapore life" at bounding box center [657, 227] width 459 height 43
click at [852, 224] on icon at bounding box center [862, 227] width 21 height 21
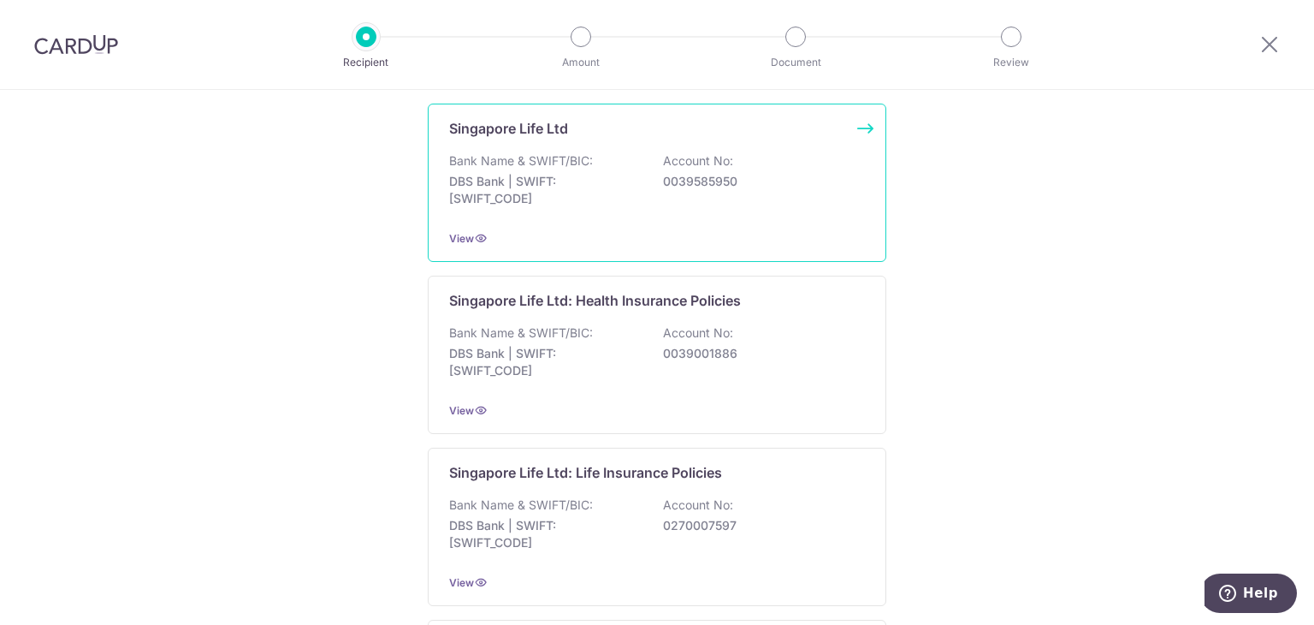
scroll to position [257, 0]
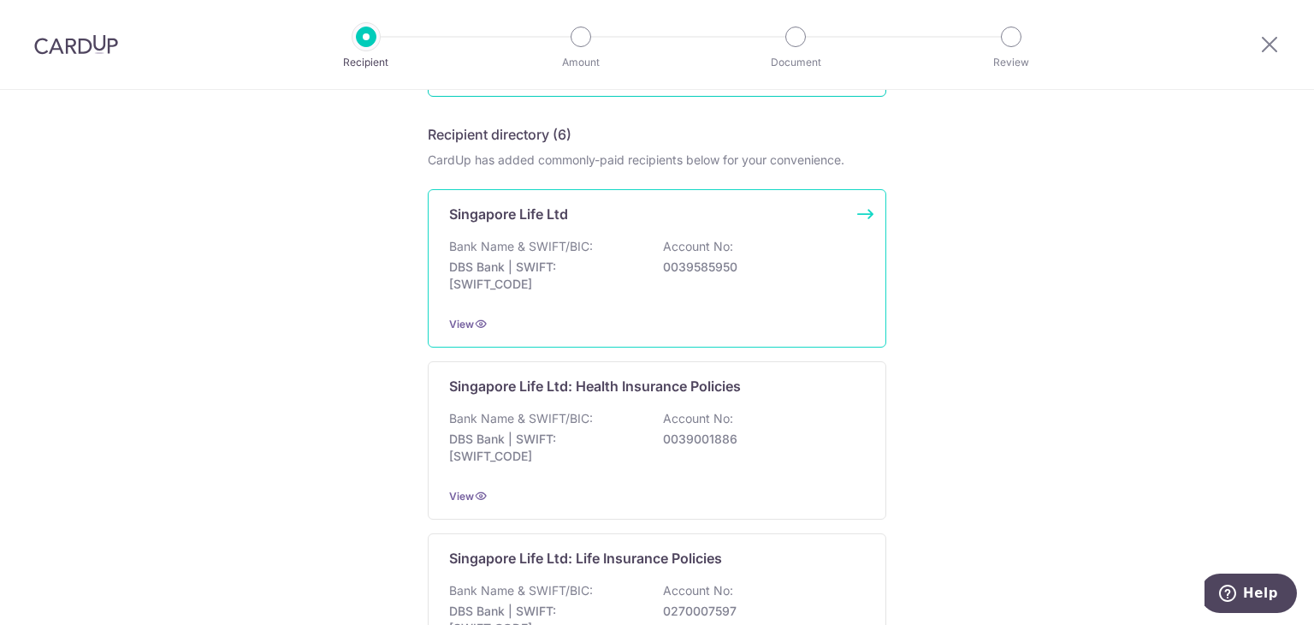
click at [634, 292] on div "Bank Name & SWIFT/BIC: DBS Bank | SWIFT: DBSSSGSGXXX Account No: 0039585950" at bounding box center [657, 269] width 416 height 63
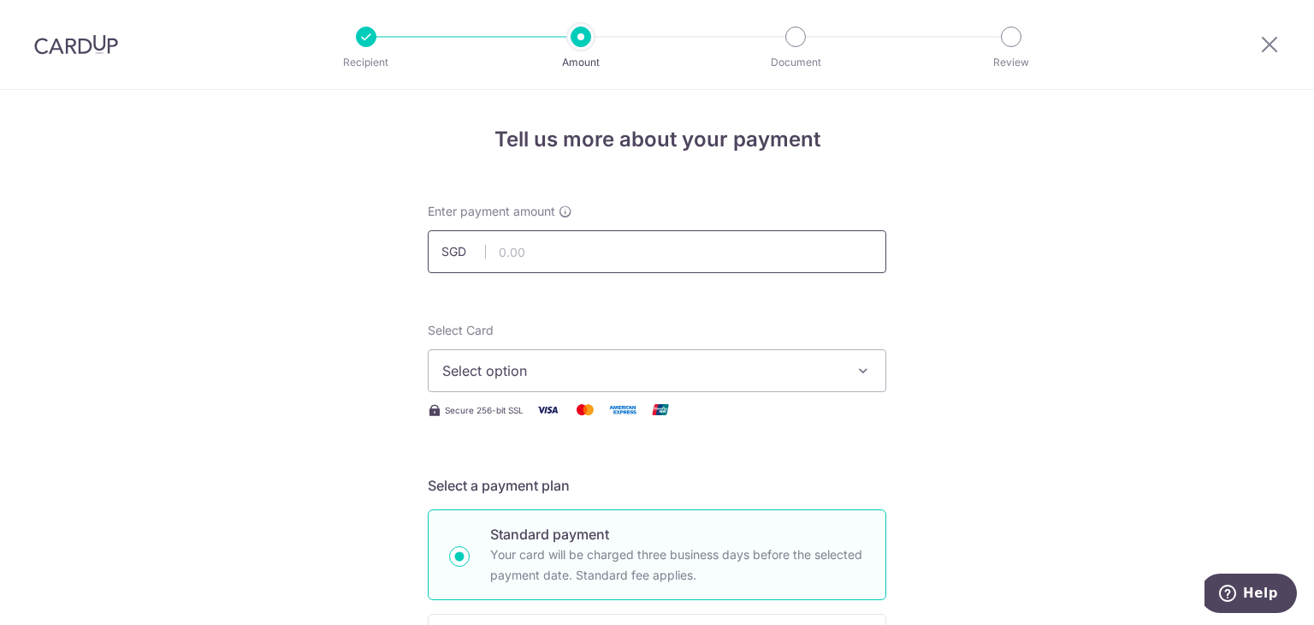
click at [710, 240] on input "text" at bounding box center [657, 251] width 459 height 43
type input "505.85"
click at [510, 375] on span "Select option" at bounding box center [641, 370] width 399 height 21
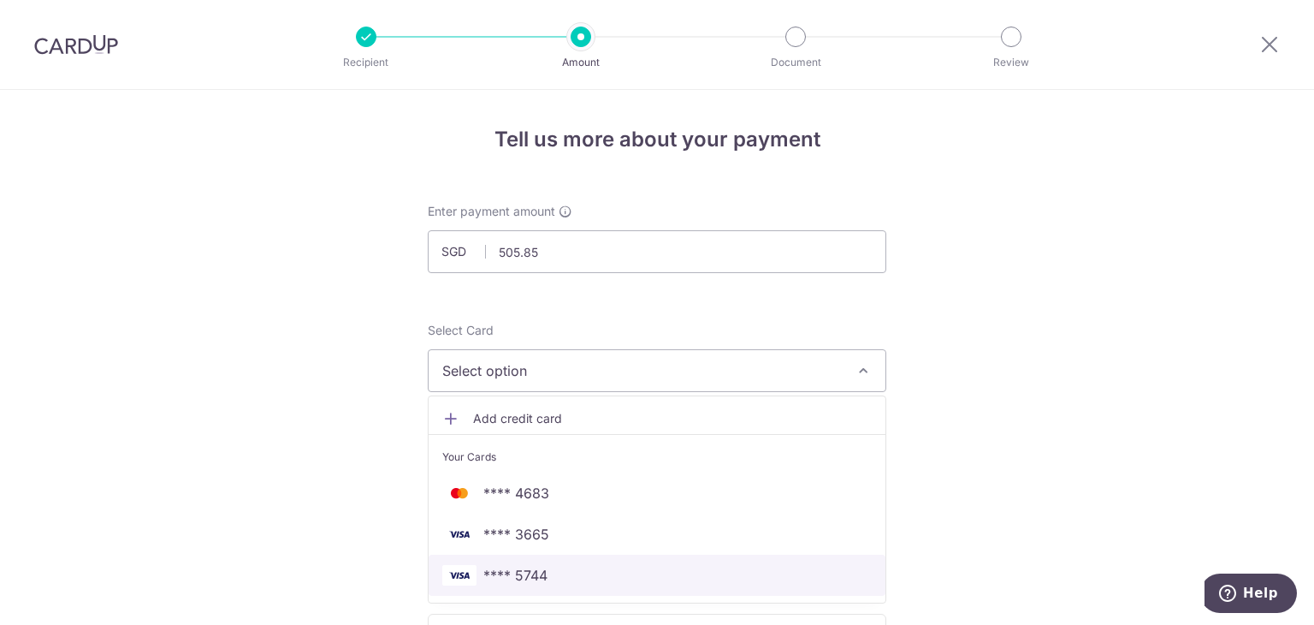
drag, startPoint x: 483, startPoint y: 576, endPoint x: 561, endPoint y: 374, distance: 216.7
click at [483, 576] on span "**** 5744" at bounding box center [515, 575] width 64 height 21
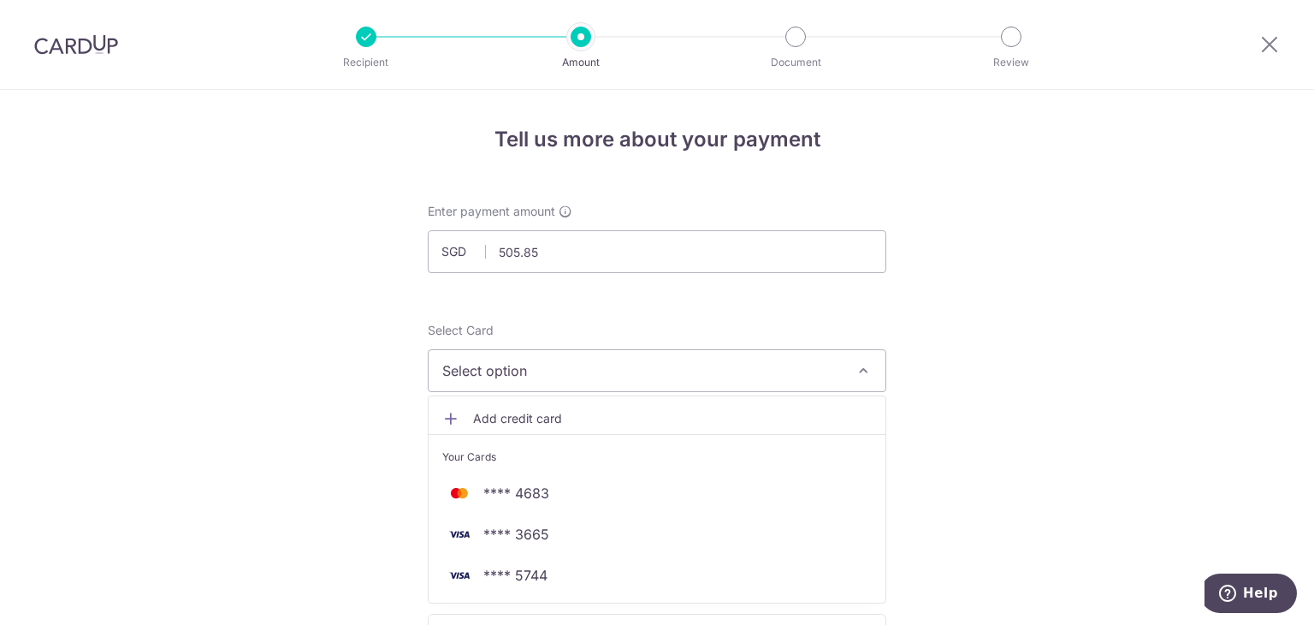
click at [461, 348] on div "Select Card Select option Add credit card Your Cards **** 4683 **** 3665 **** 5…" at bounding box center [657, 357] width 459 height 70
click at [459, 339] on div "Select Card Select option Add credit card Your Cards **** 4683 **** 3665 **** 5…" at bounding box center [657, 357] width 459 height 70
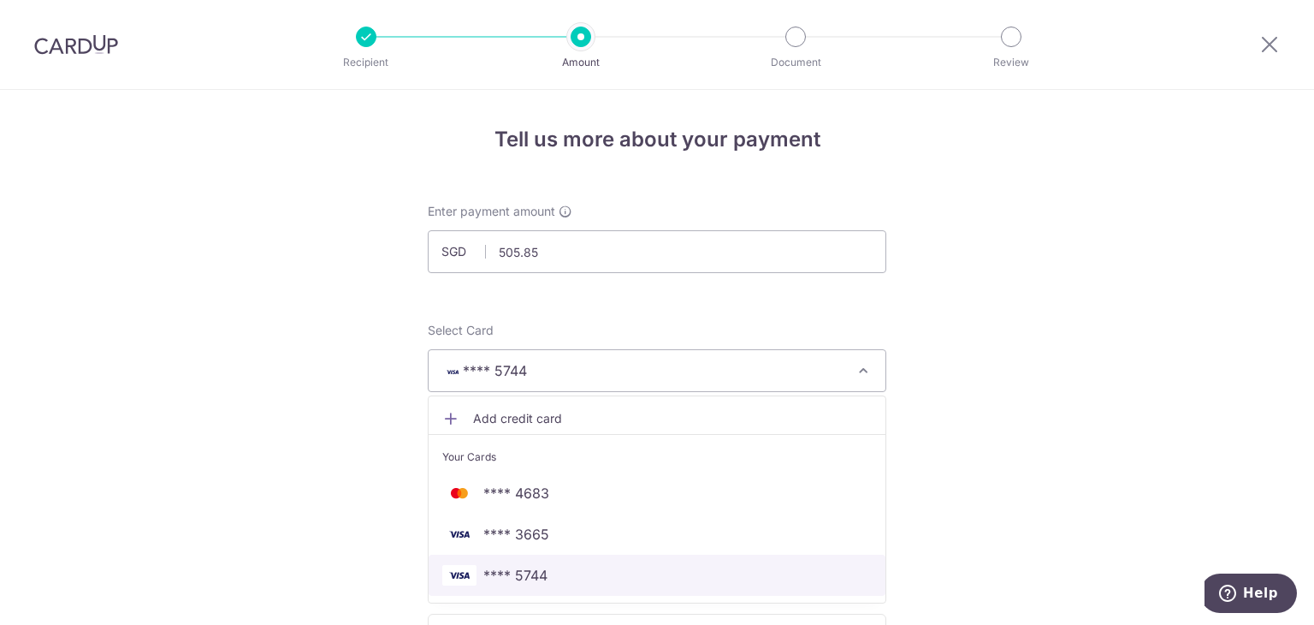
click at [536, 574] on span "**** 5744" at bounding box center [515, 575] width 64 height 21
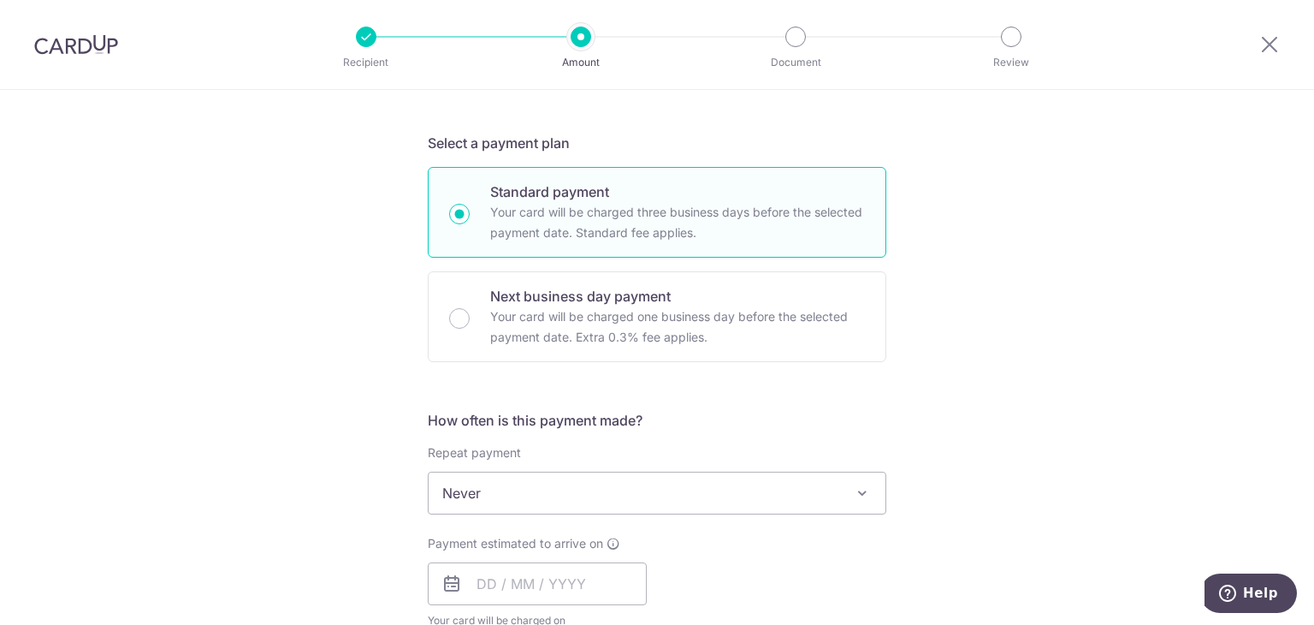
scroll to position [513, 0]
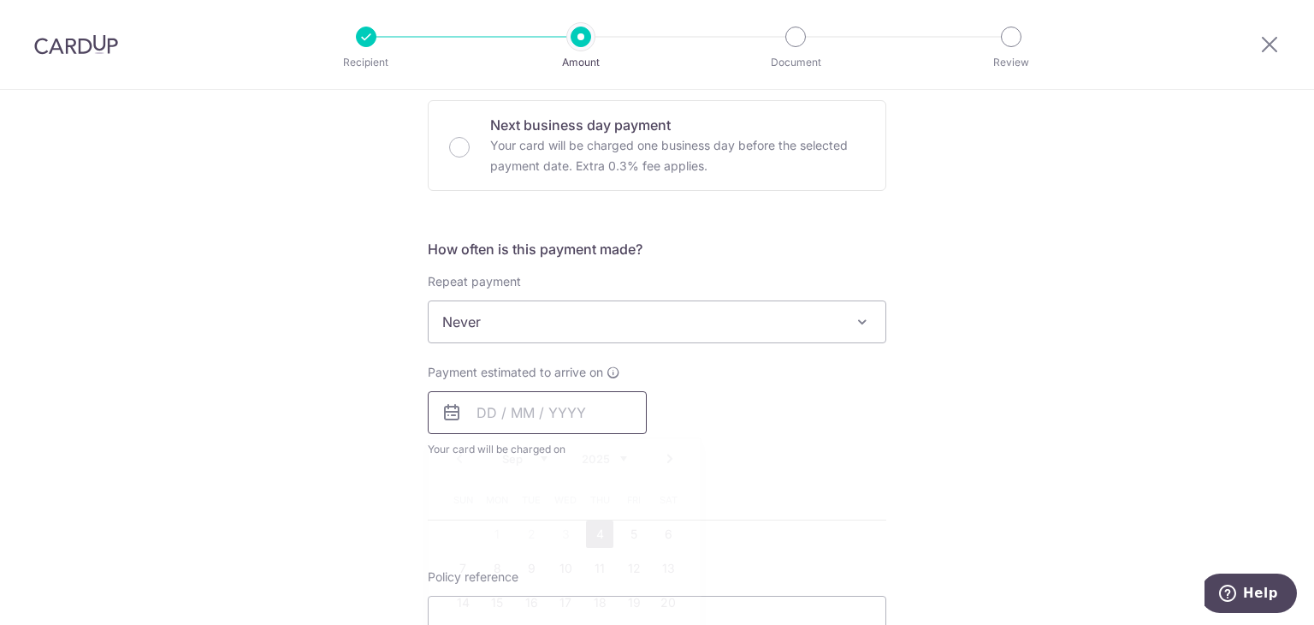
click at [475, 410] on input "text" at bounding box center [537, 412] width 219 height 43
click at [885, 452] on div "Payment estimated to arrive on Prev Next Sep Oct Nov Dec 2025 2026 2027 2028 20…" at bounding box center [656, 411] width 479 height 94
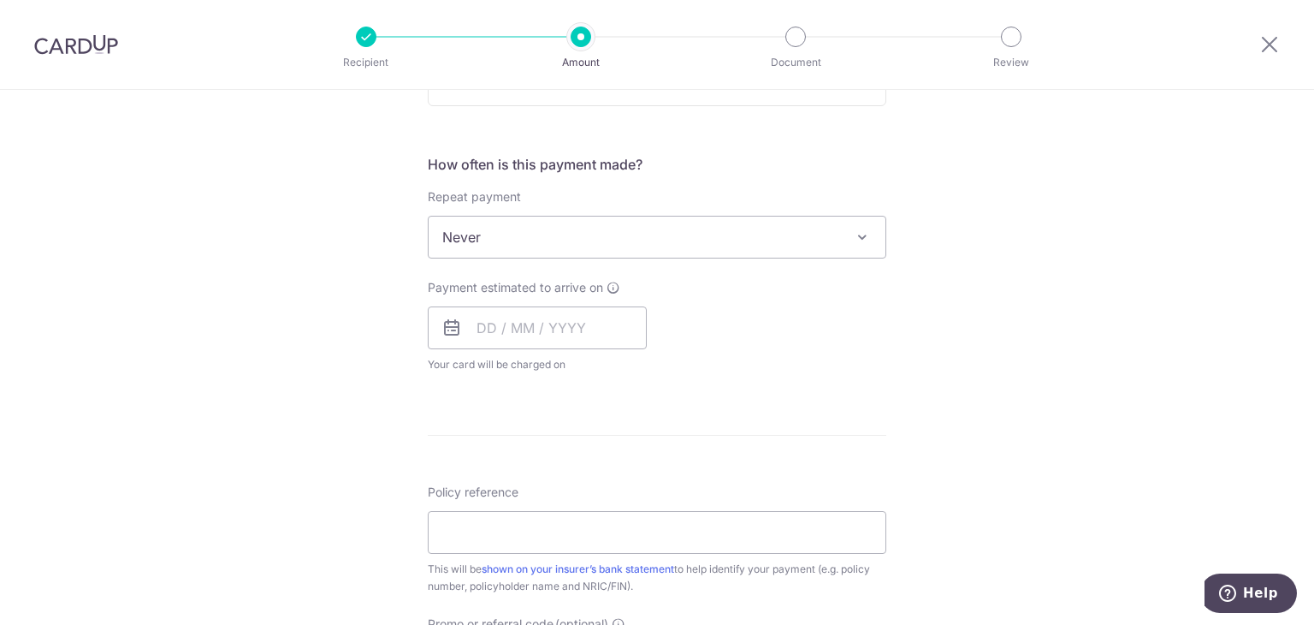
scroll to position [599, 0]
click at [454, 311] on input "text" at bounding box center [537, 326] width 219 height 43
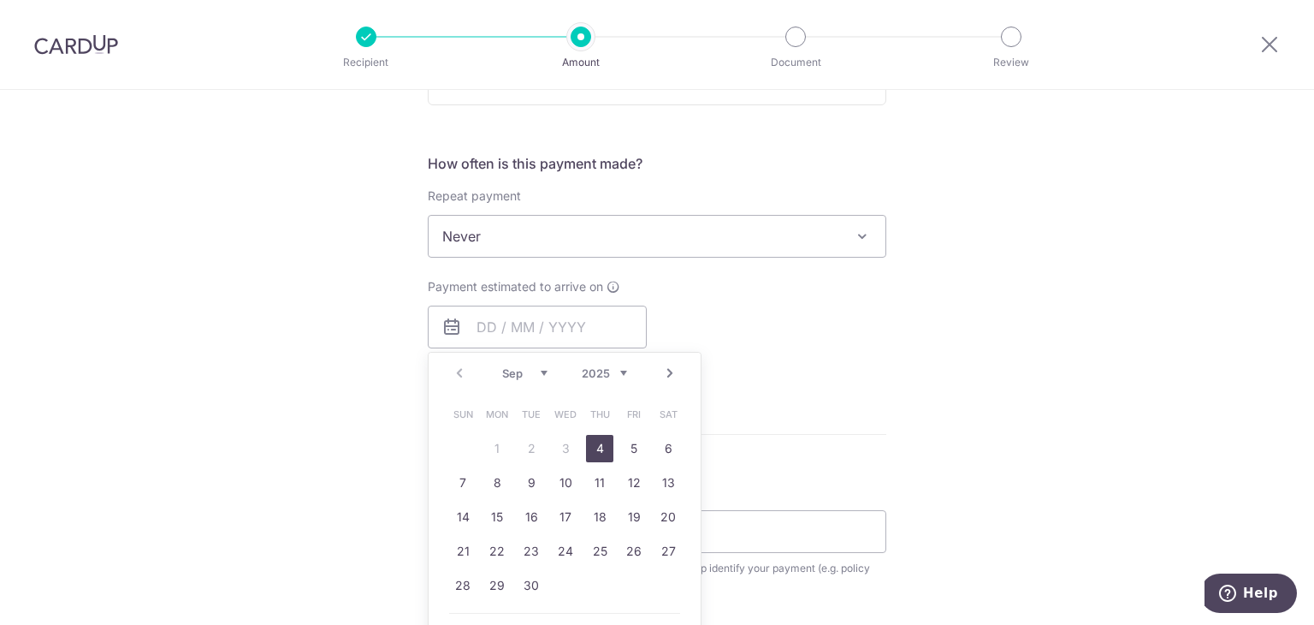
click at [586, 444] on link "4" at bounding box center [599, 448] width 27 height 27
type input "04/09/2025"
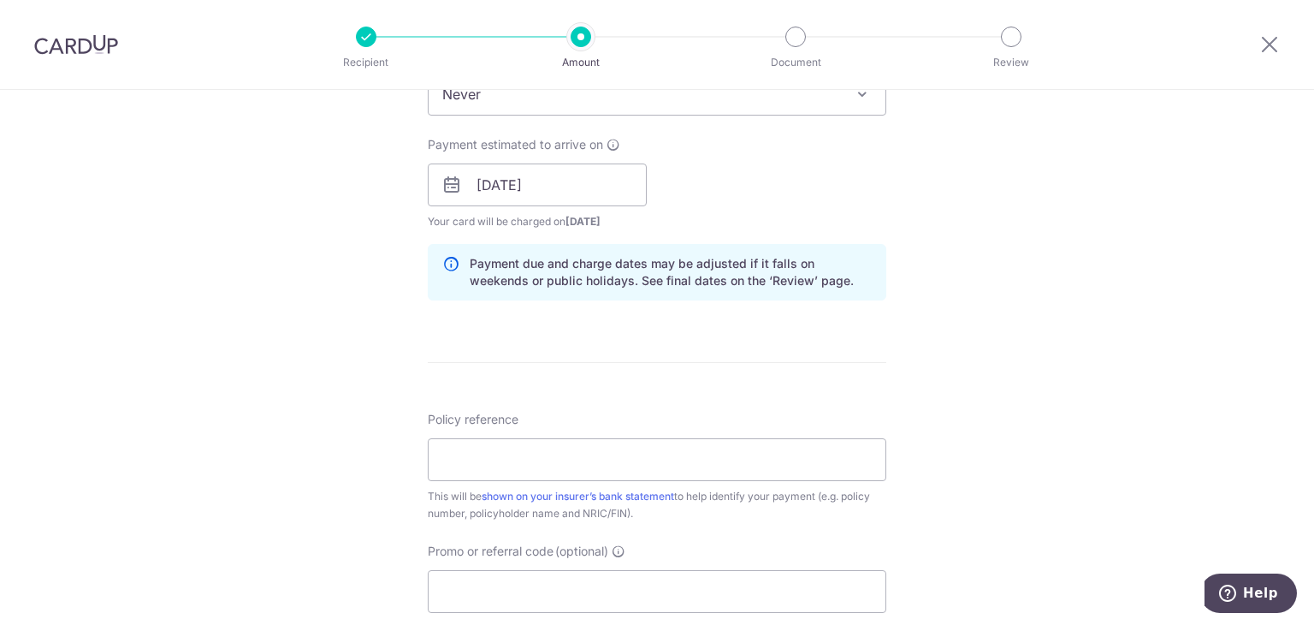
scroll to position [941, 0]
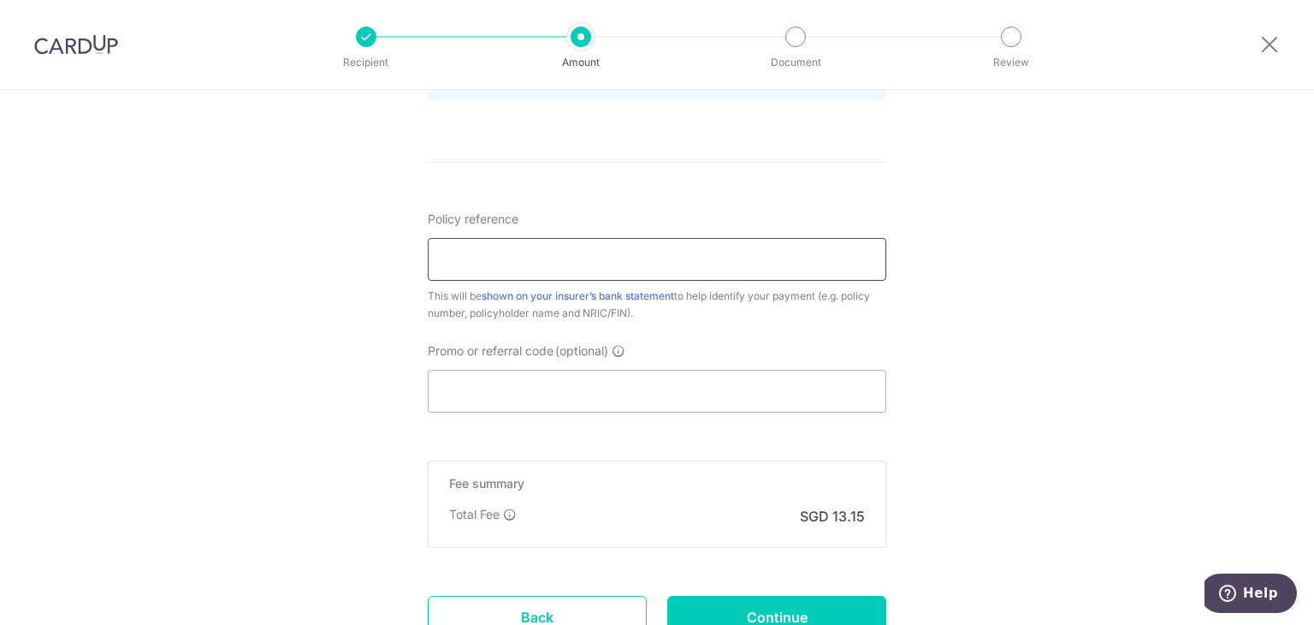
click at [604, 265] on input "Policy reference" at bounding box center [657, 259] width 459 height 43
type input "07163006"
click at [490, 394] on input "Promo or referral code (optional)" at bounding box center [657, 391] width 459 height 43
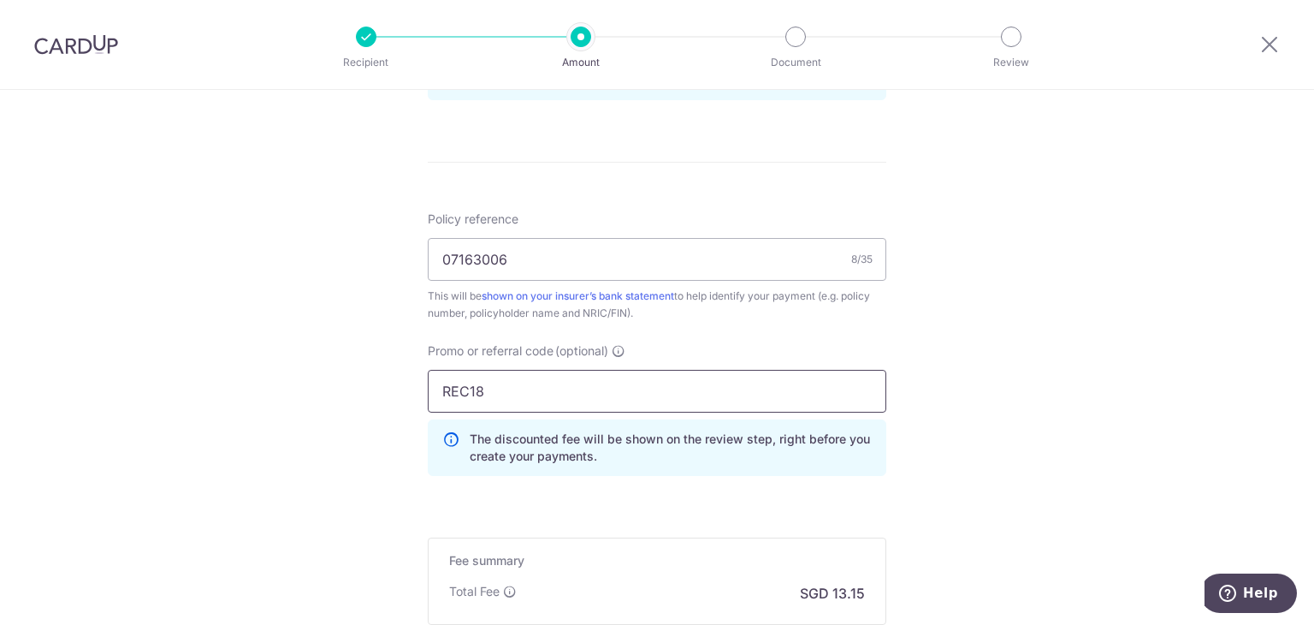
drag, startPoint x: 489, startPoint y: 384, endPoint x: 39, endPoint y: 351, distance: 451.2
type input "OFF225"
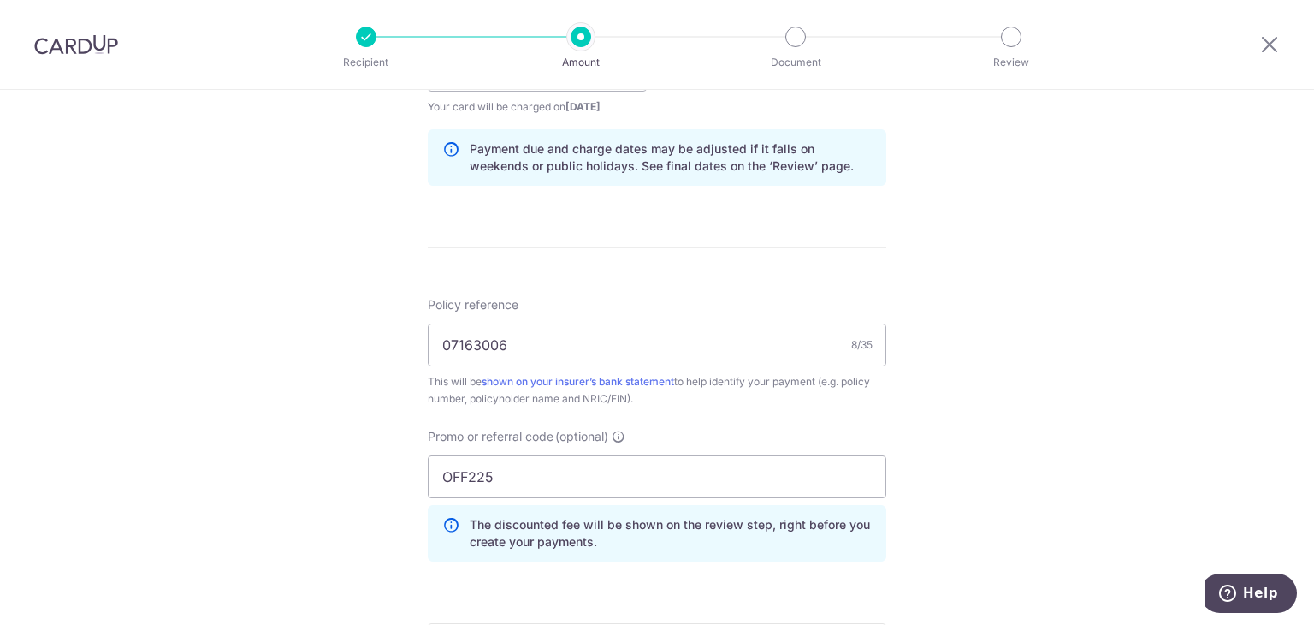
scroll to position [1112, 0]
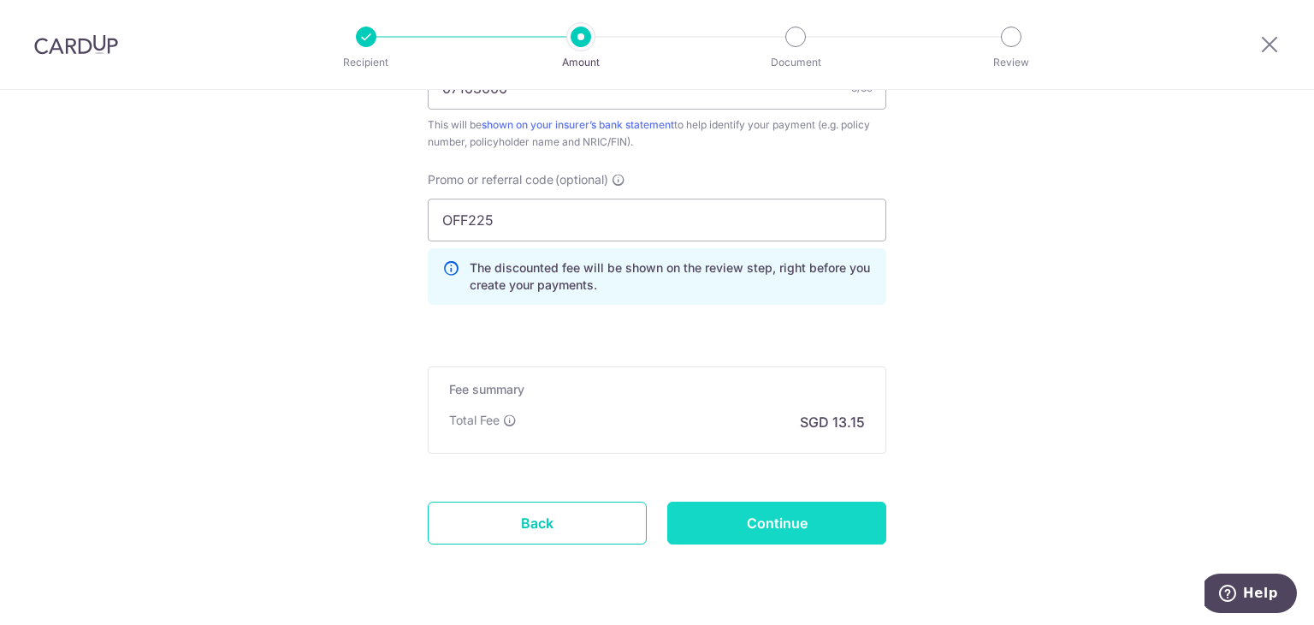
click at [725, 530] on input "Continue" at bounding box center [776, 522] width 219 height 43
type input "Create Schedule"
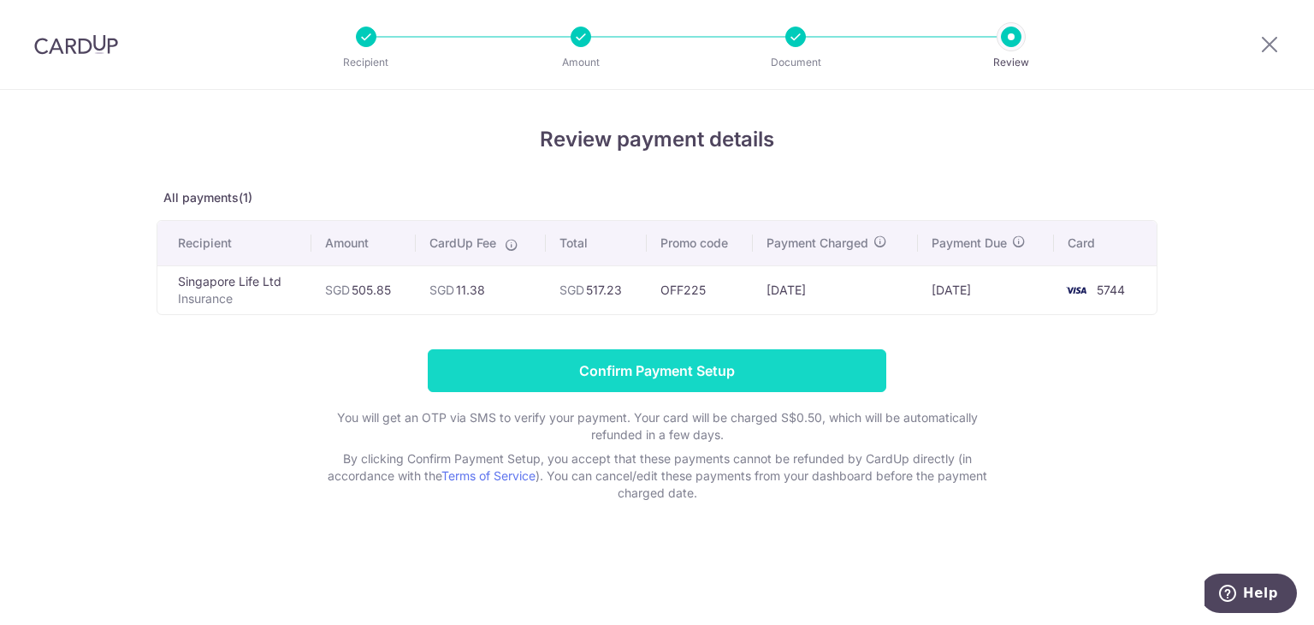
click at [637, 381] on input "Confirm Payment Setup" at bounding box center [657, 370] width 459 height 43
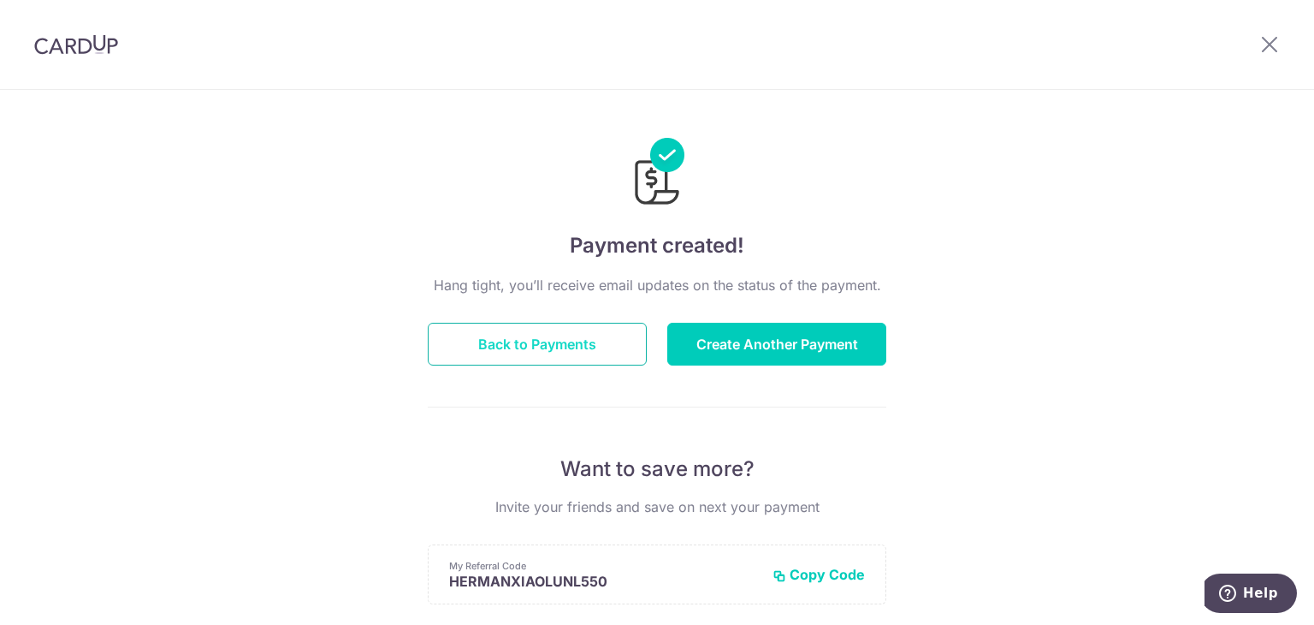
click at [554, 329] on button "Back to Payments" at bounding box center [537, 344] width 219 height 43
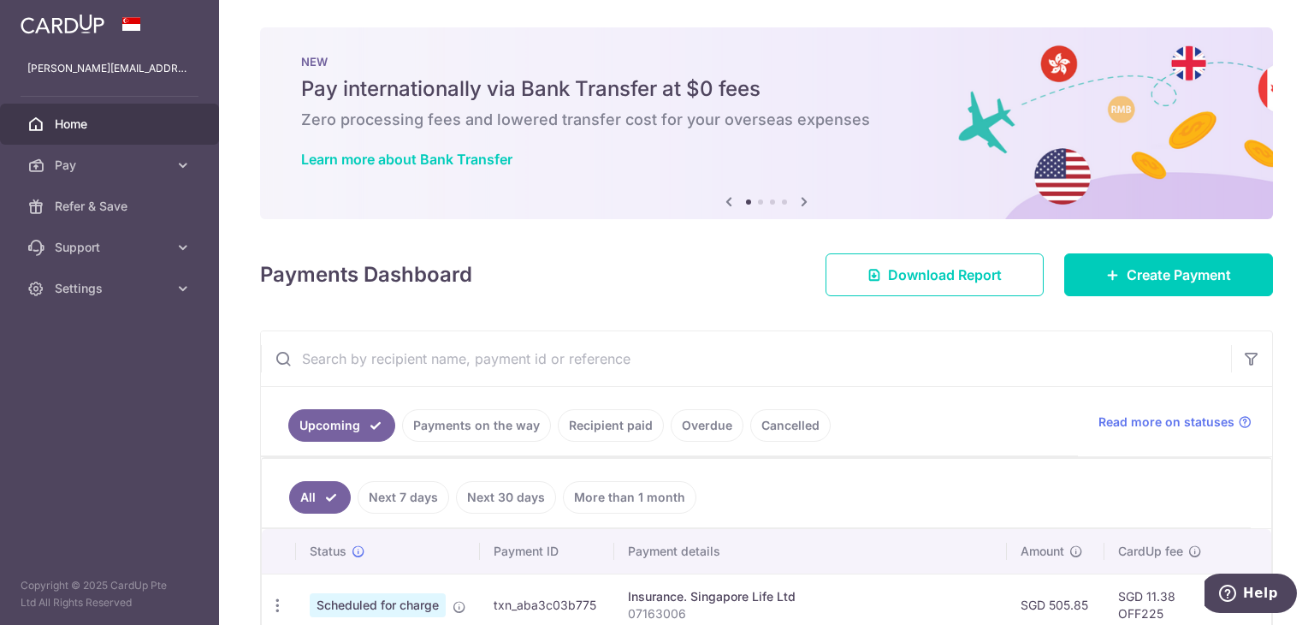
click at [483, 391] on ul "Upcoming Payments on the way Recipient paid Overdue Cancelled" at bounding box center [669, 421] width 817 height 69
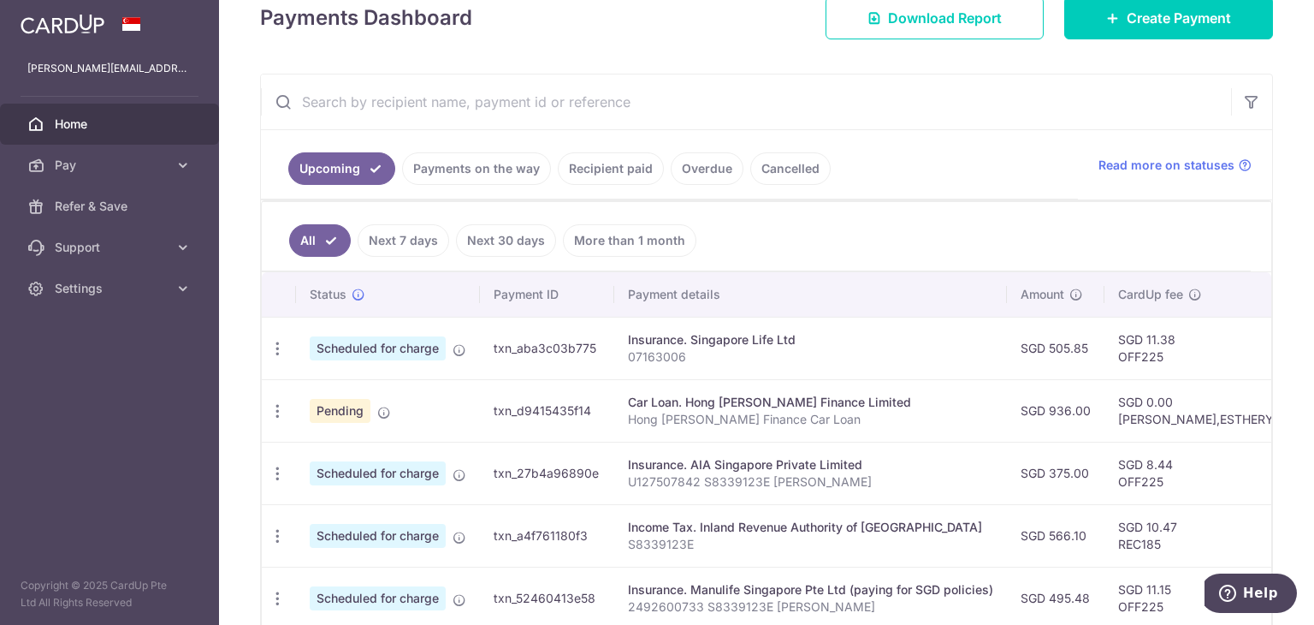
click at [449, 170] on link "Payments on the way" at bounding box center [476, 168] width 149 height 33
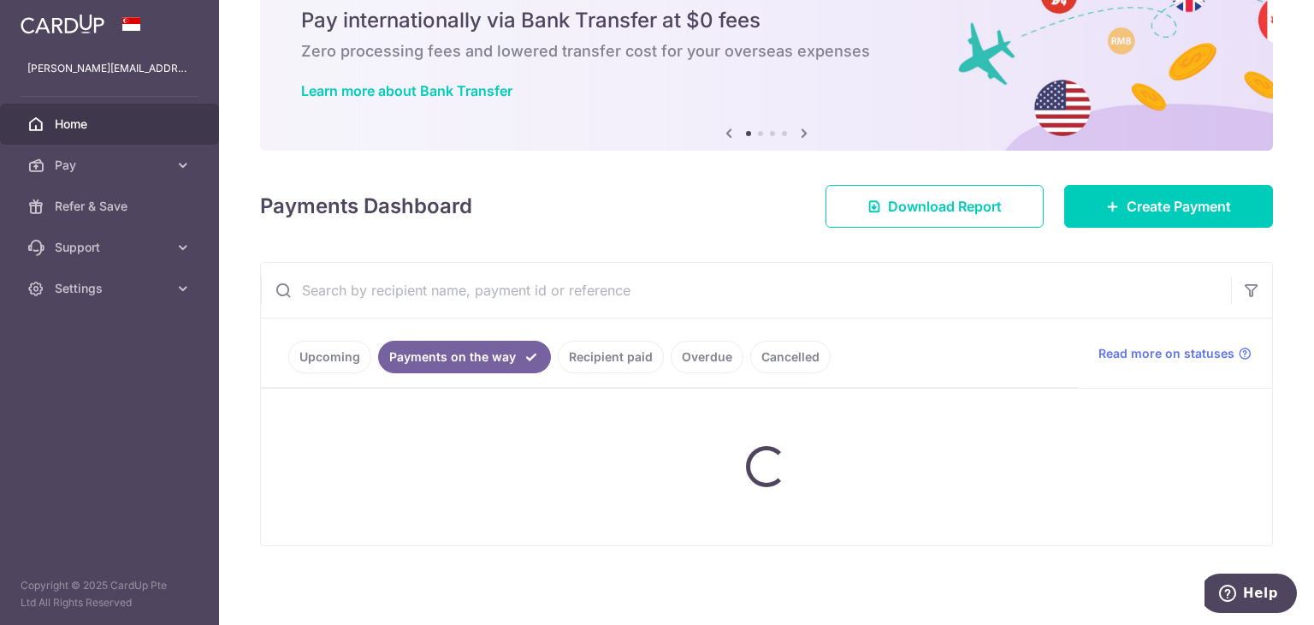
scroll to position [29, 0]
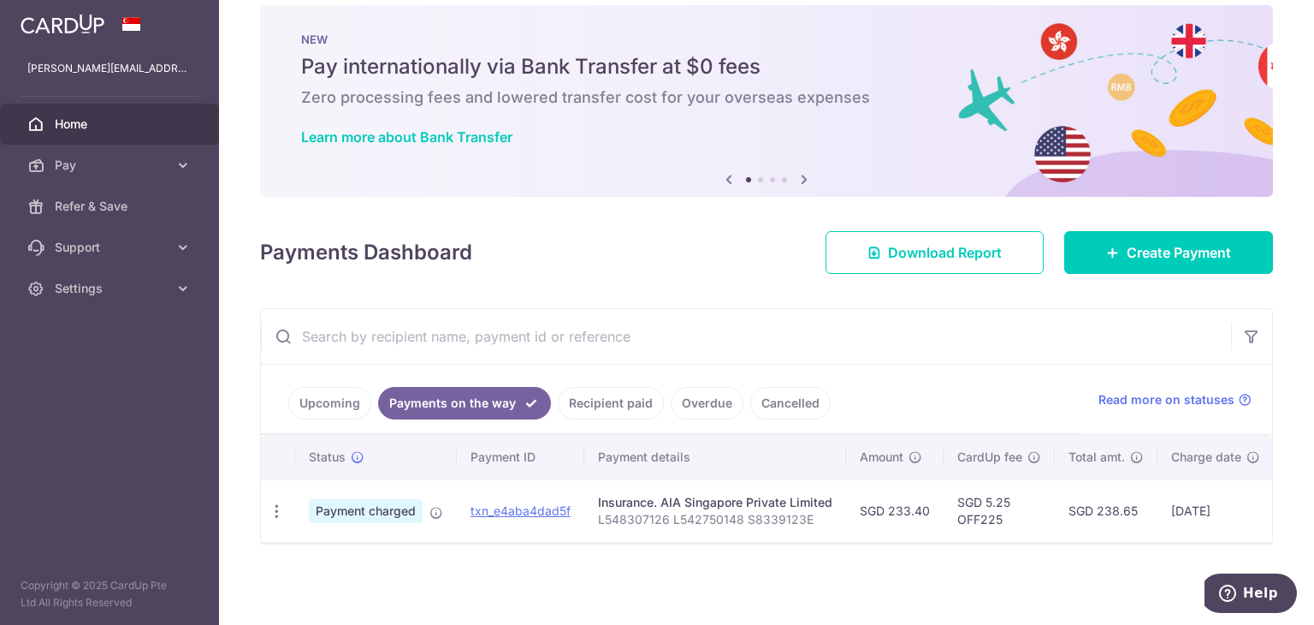
click at [327, 391] on link "Upcoming" at bounding box center [329, 403] width 83 height 33
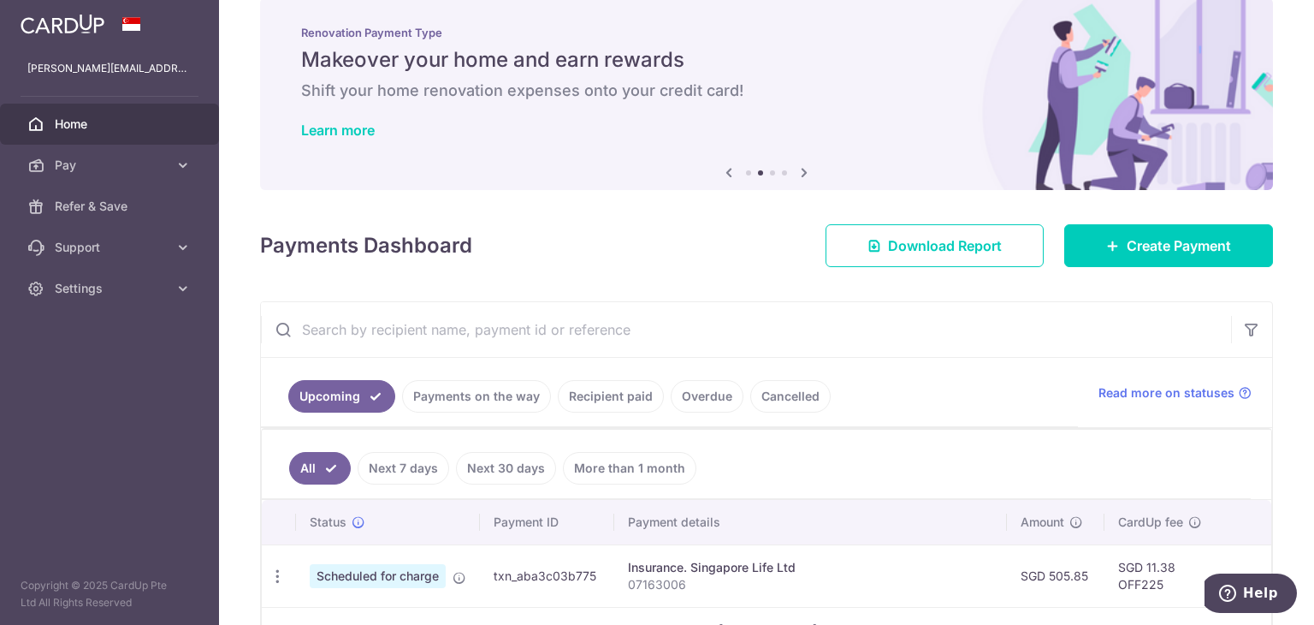
scroll to position [0, 0]
